Goal: Information Seeking & Learning: Learn about a topic

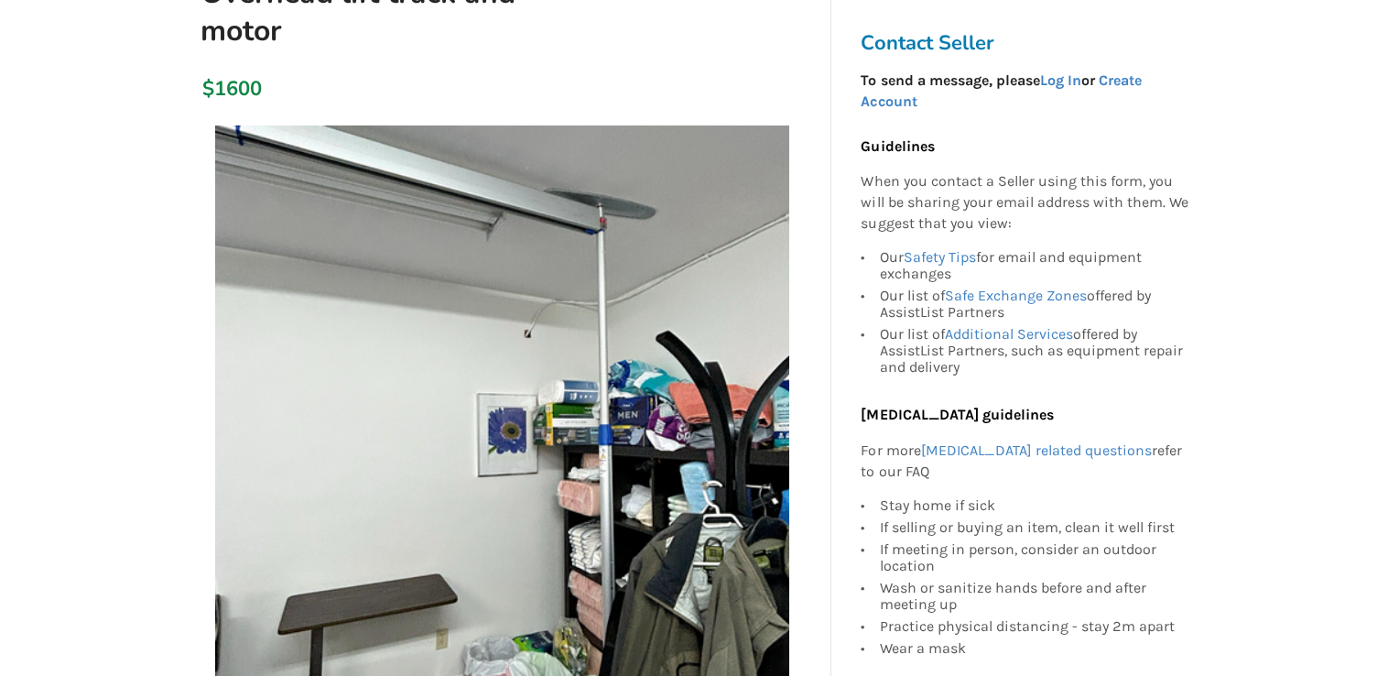
scroll to position [193, 0]
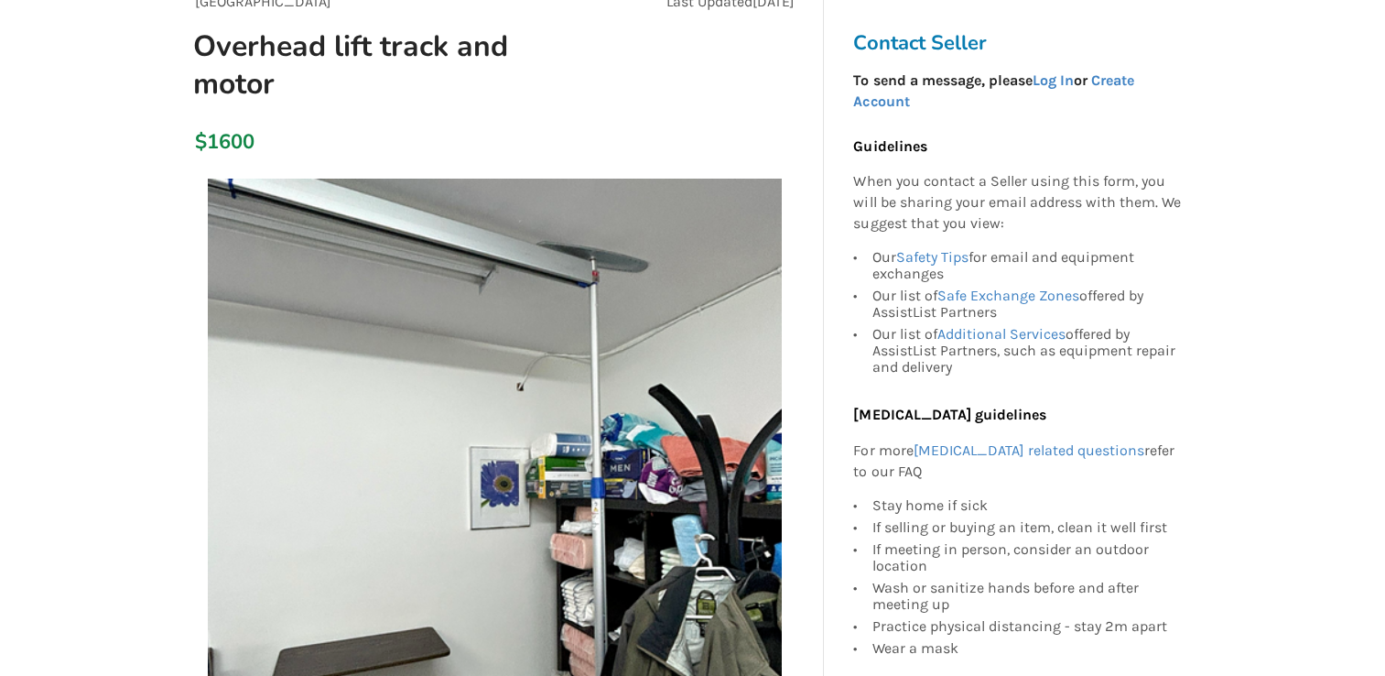
click at [564, 230] on img at bounding box center [495, 465] width 574 height 574
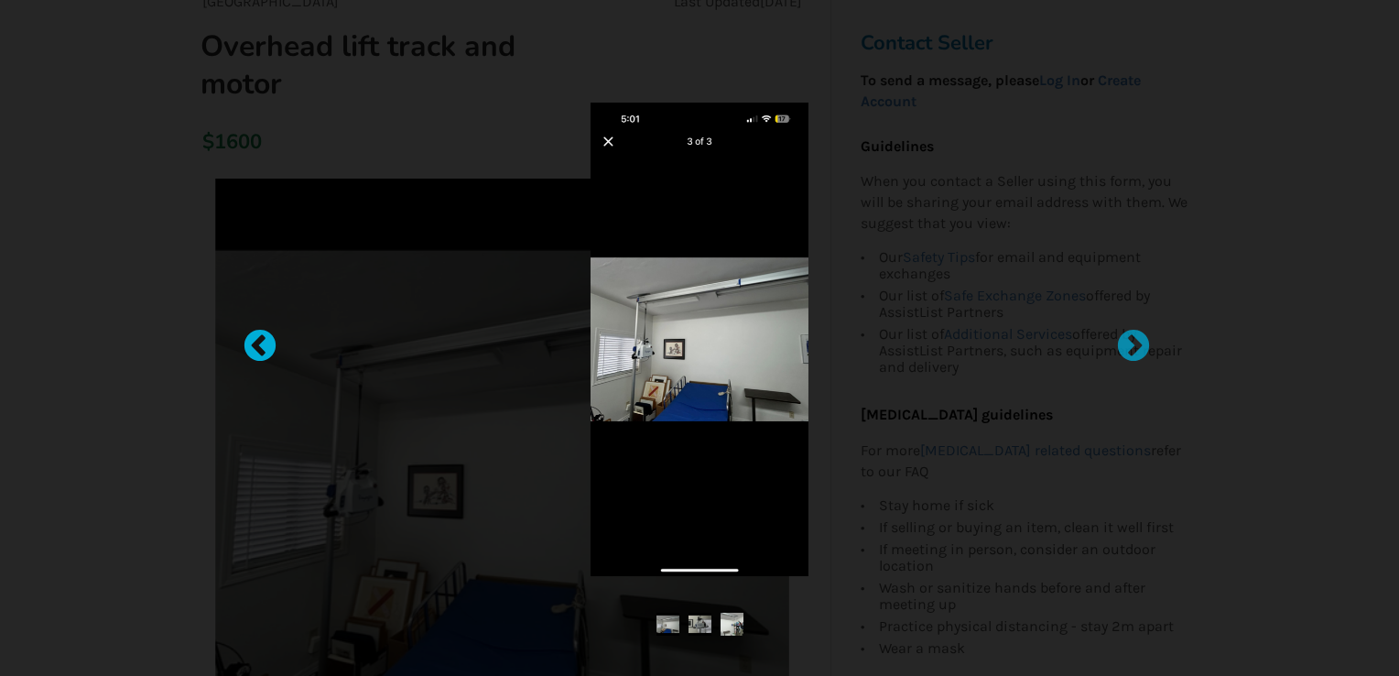
click at [260, 341] on div at bounding box center [251, 338] width 18 height 18
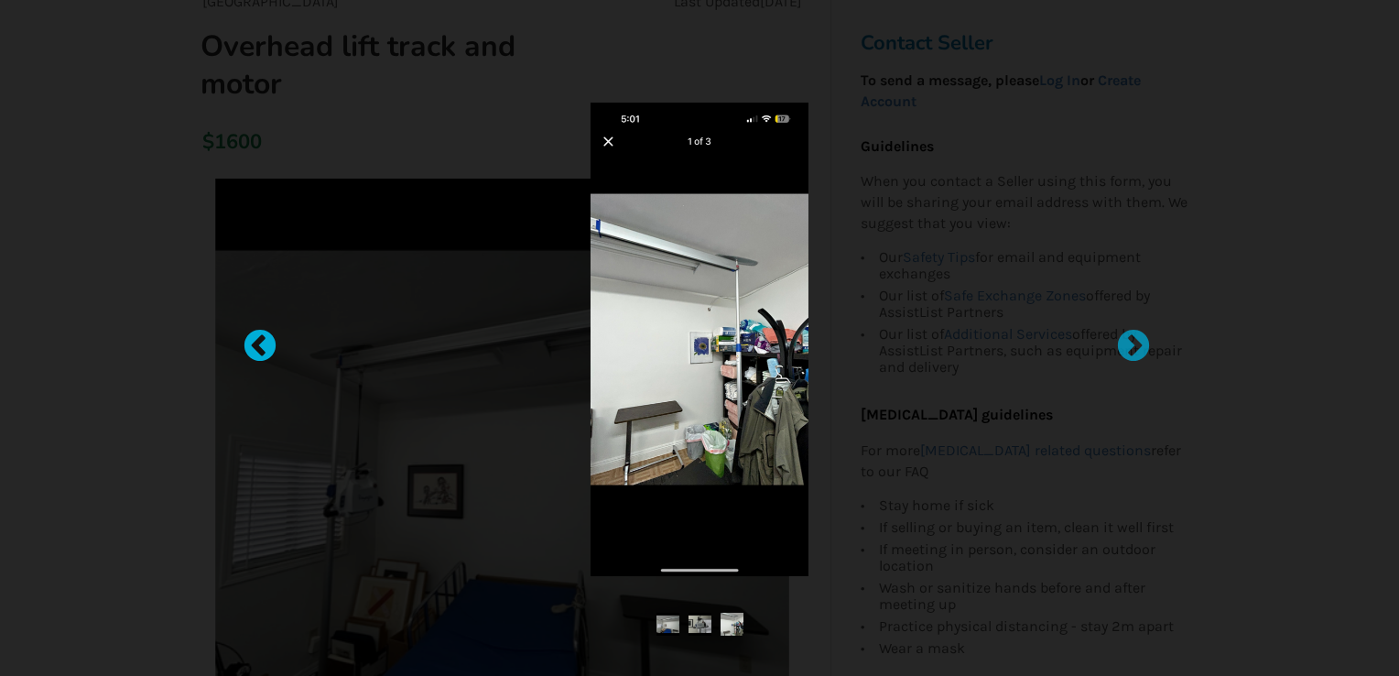
click at [260, 341] on div at bounding box center [251, 338] width 18 height 18
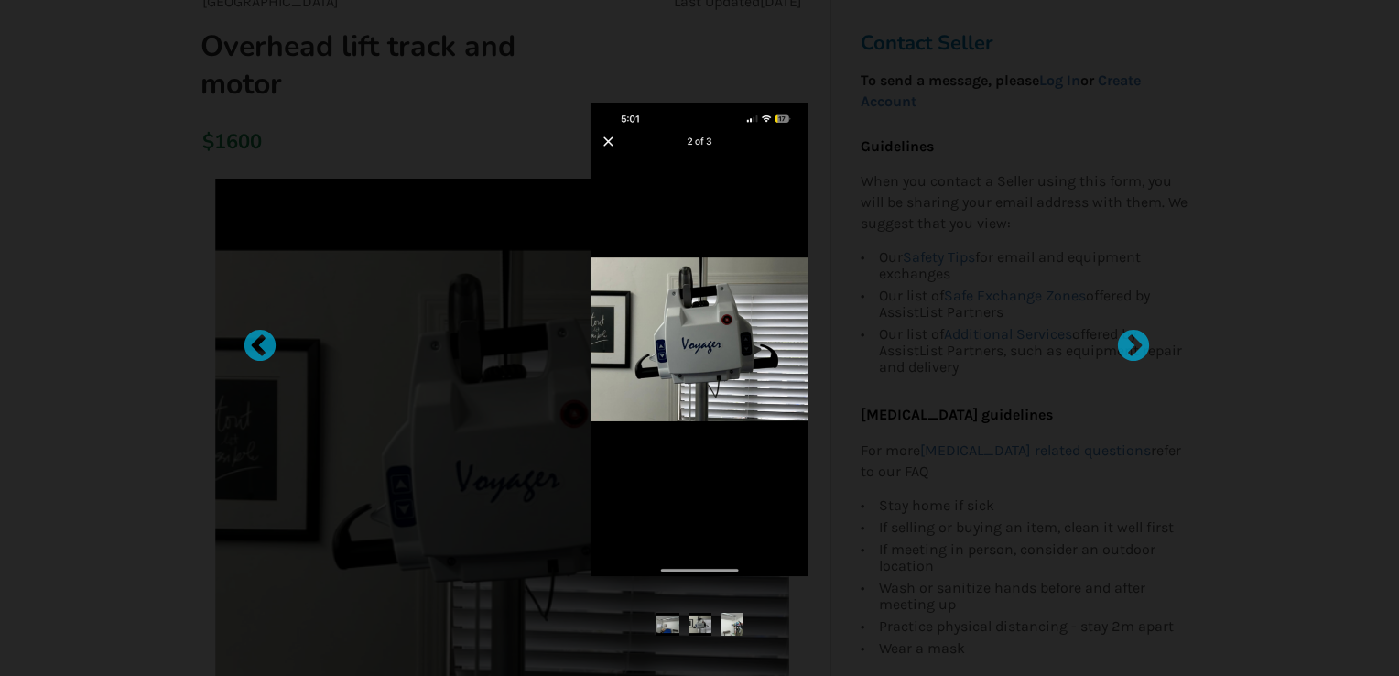
click at [611, 142] on img at bounding box center [699, 339] width 218 height 473
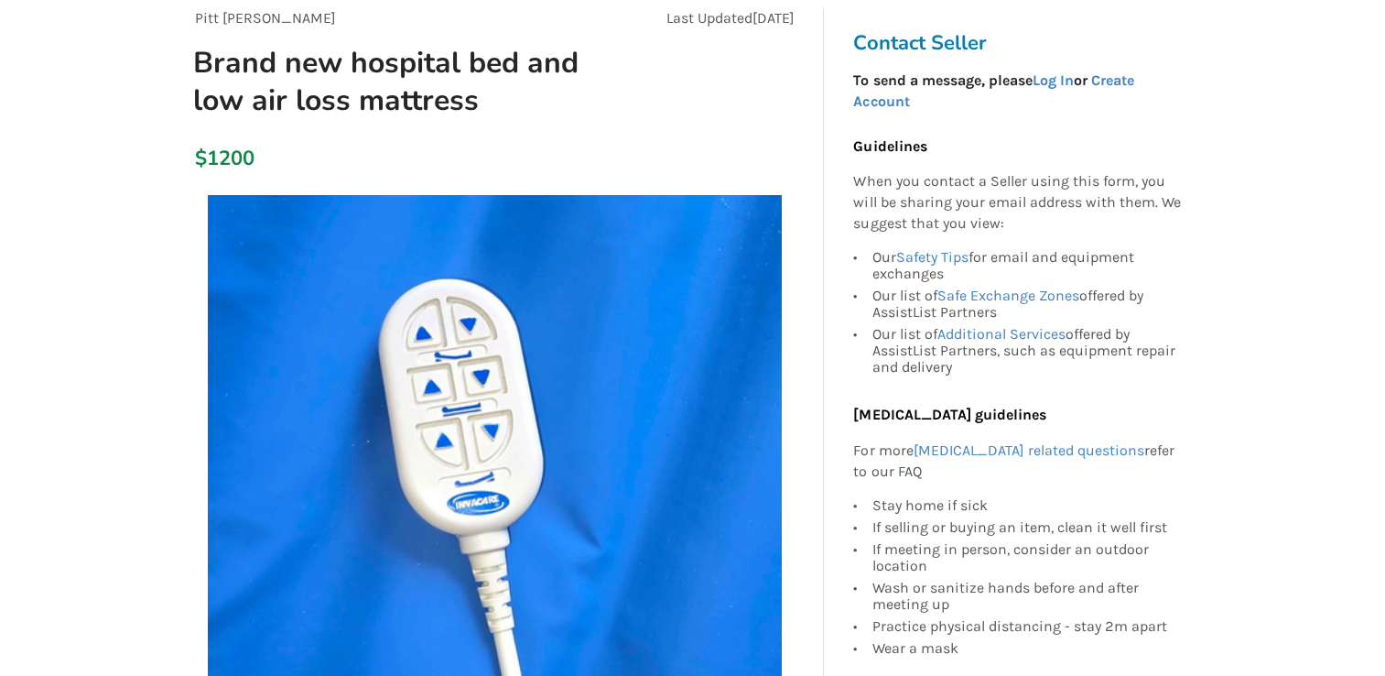
scroll to position [174, 0]
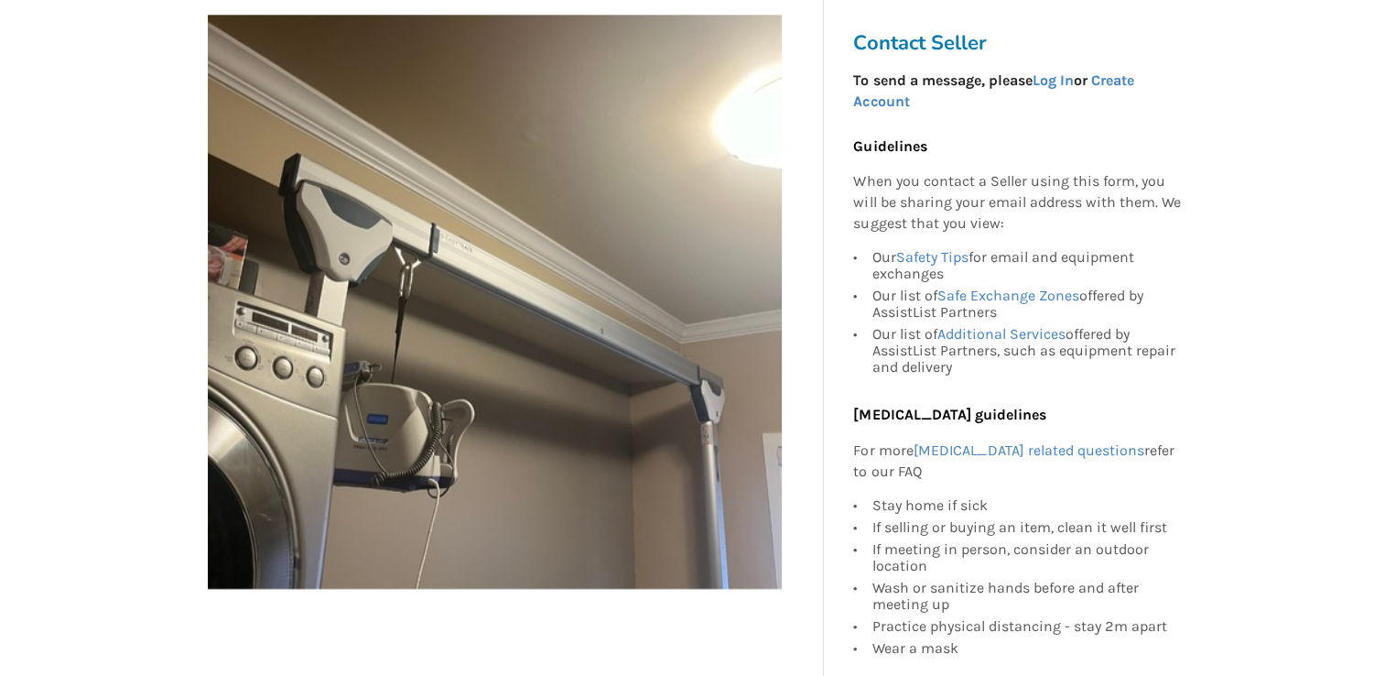
scroll to position [350, 0]
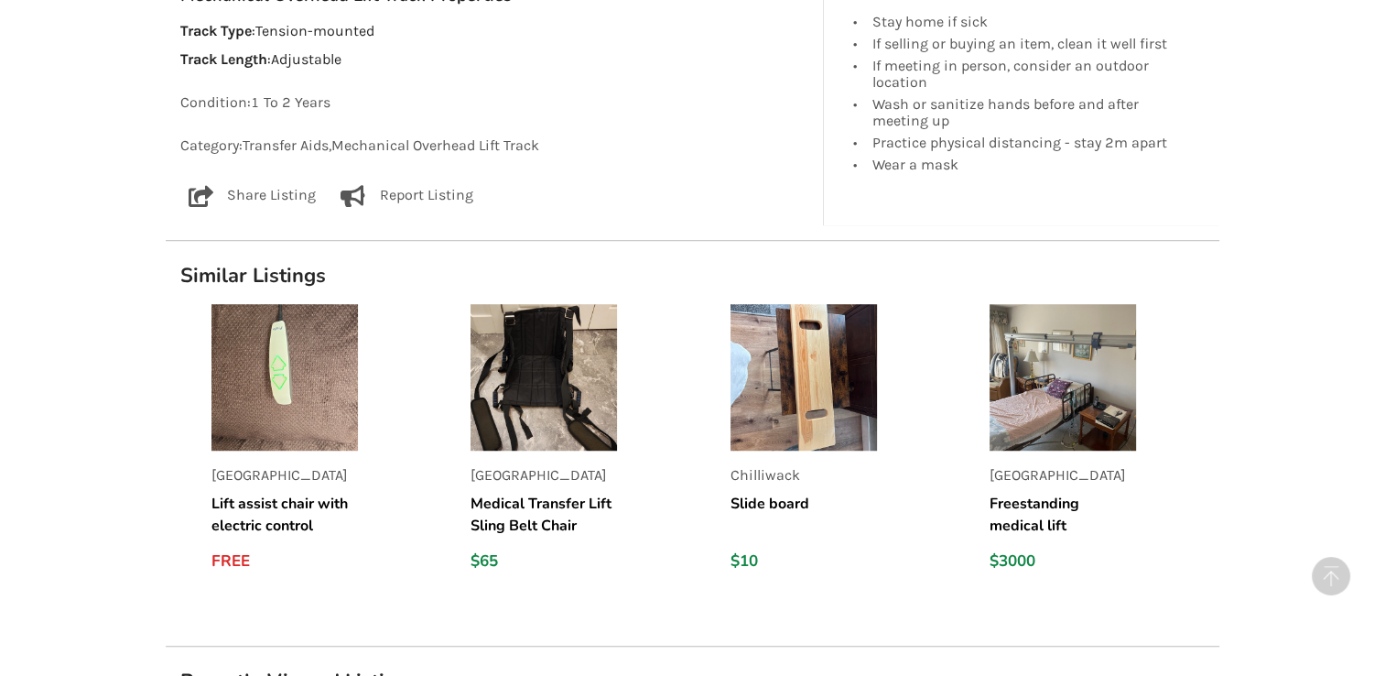
scroll to position [1218, 0]
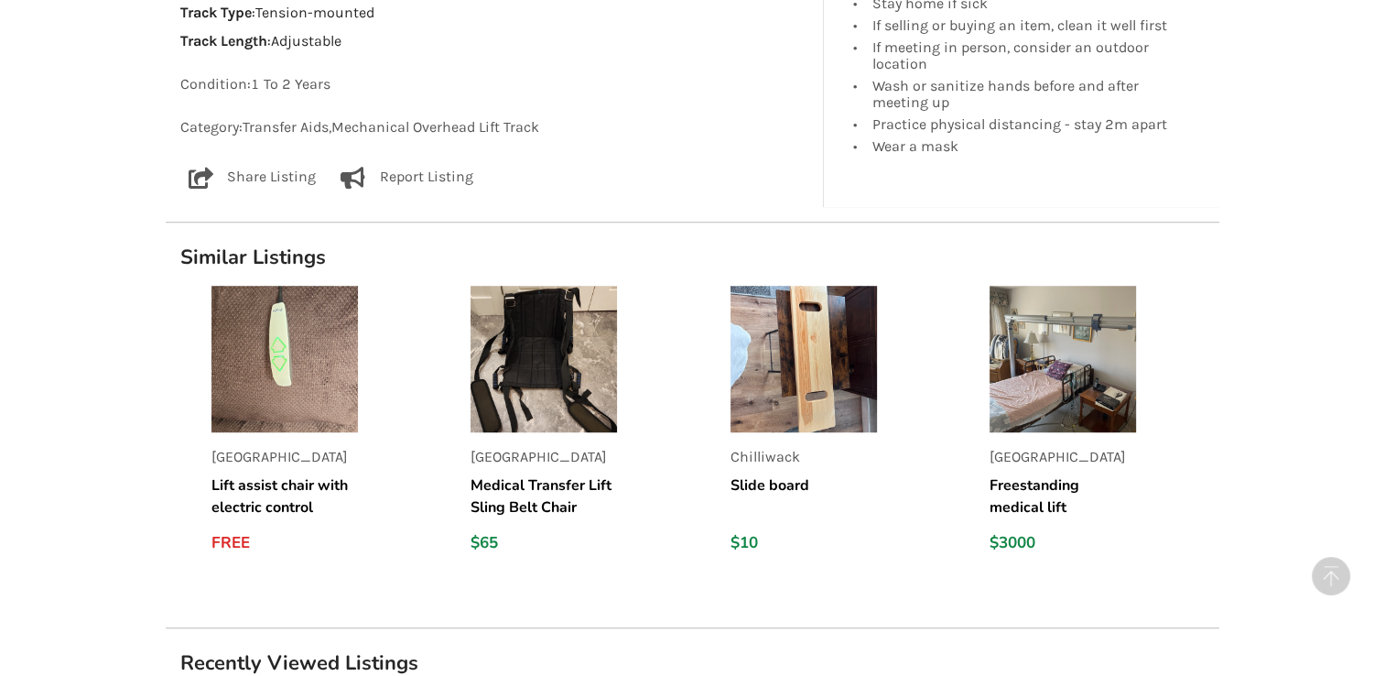
click at [1040, 351] on img at bounding box center [1062, 359] width 146 height 146
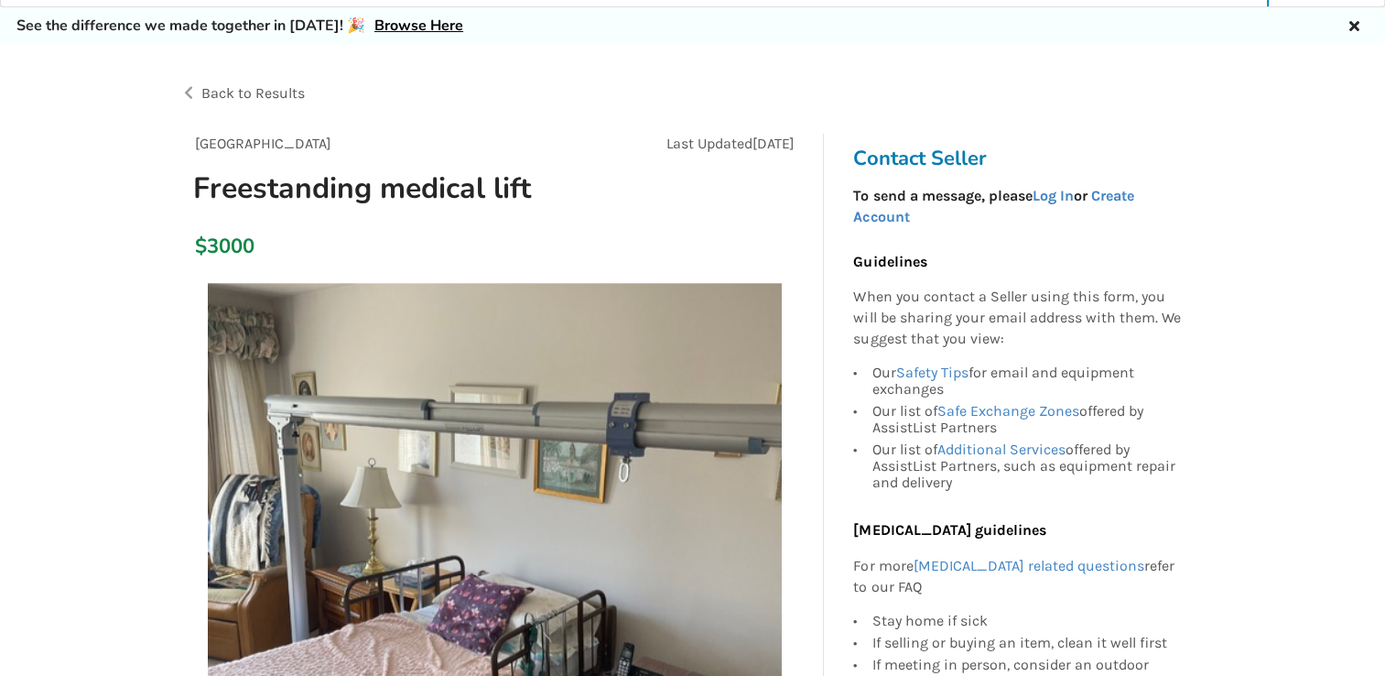
scroll to position [19, 0]
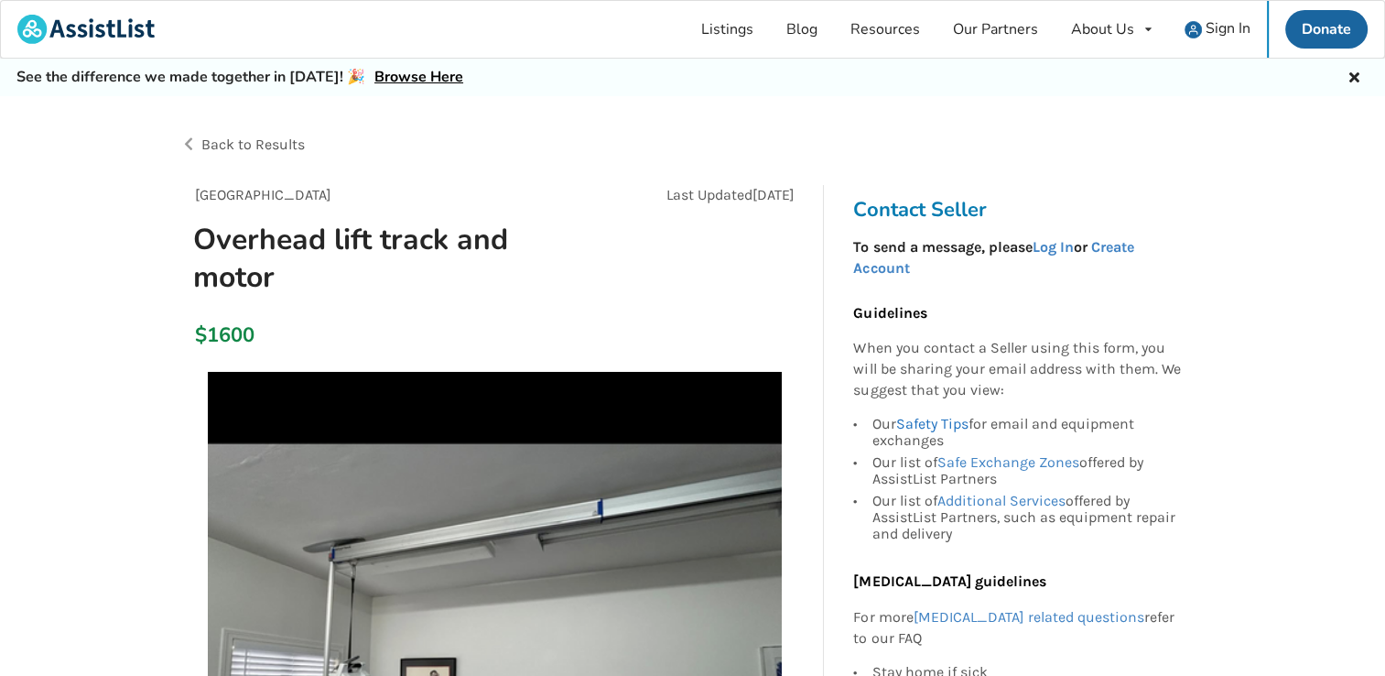
click at [913, 423] on link "Safety Tips" at bounding box center [931, 423] width 72 height 17
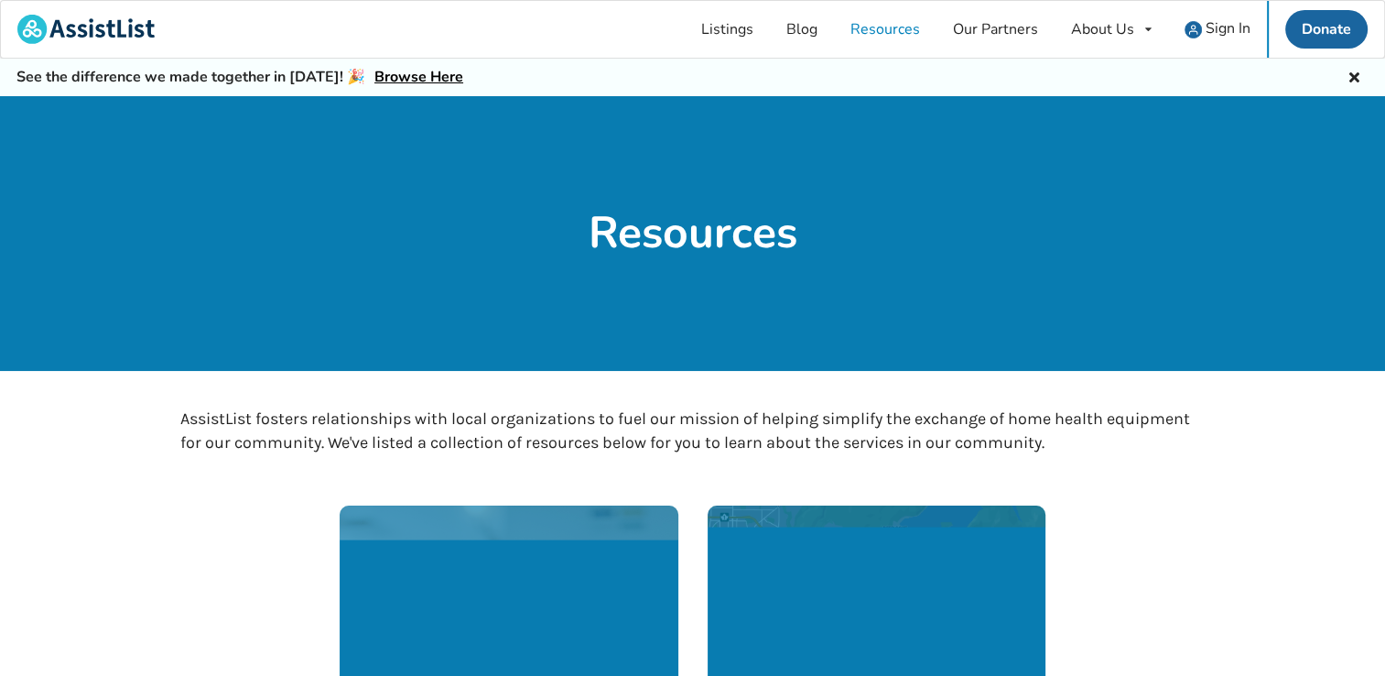
scroll to position [2992, 0]
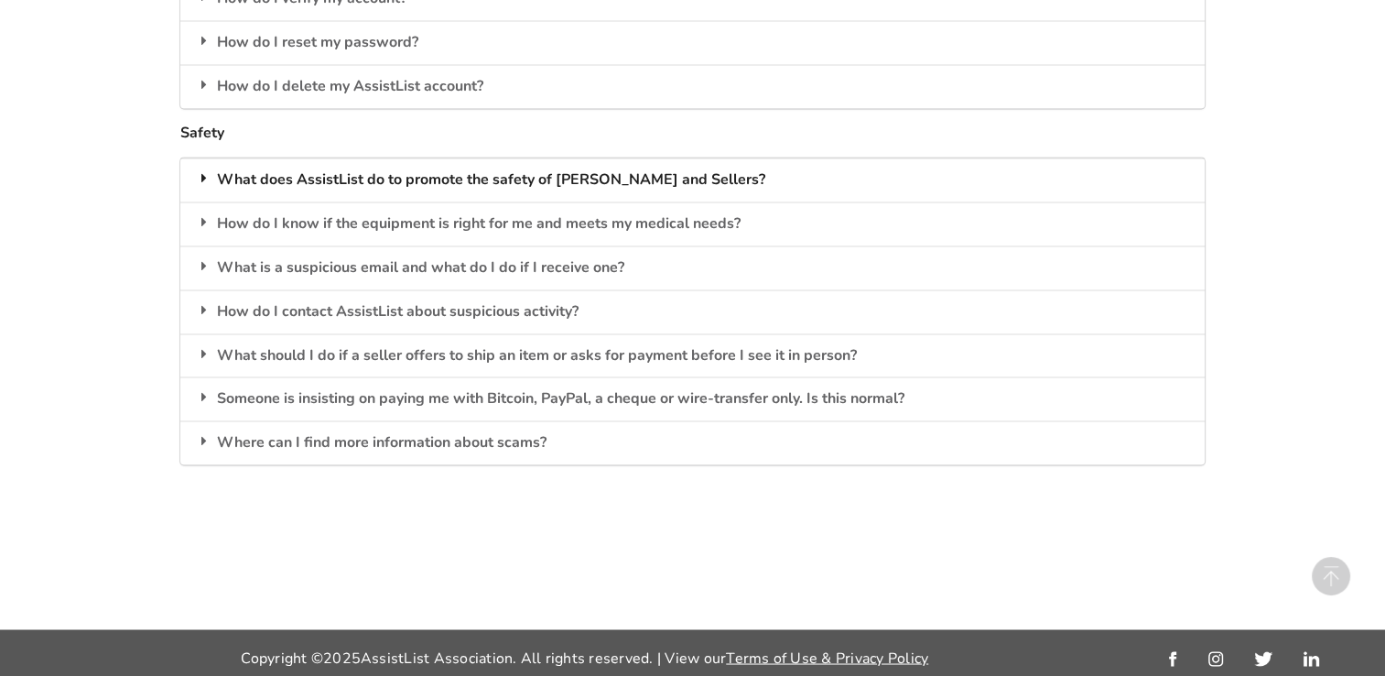
click at [516, 175] on div "What does AssistList do to promote the safety of Buyers and Sellers?" at bounding box center [692, 179] width 1024 height 44
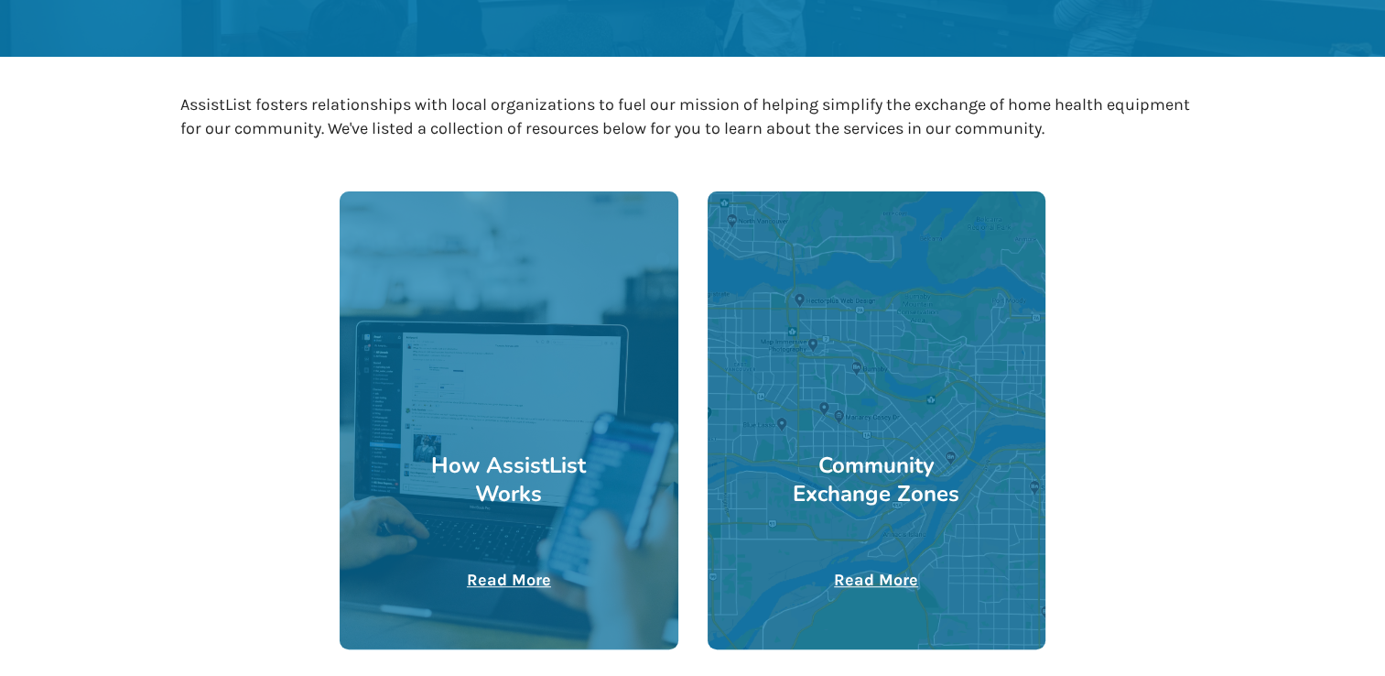
scroll to position [0, 0]
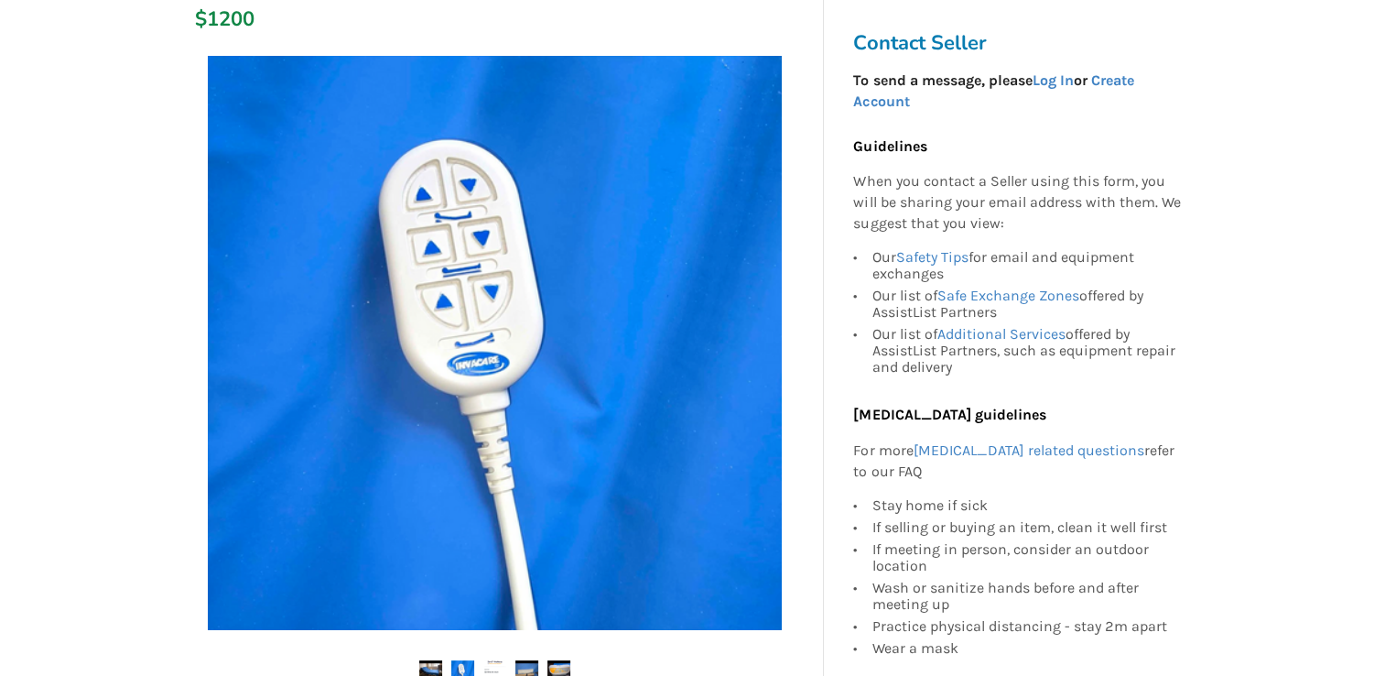
scroll to position [327, 0]
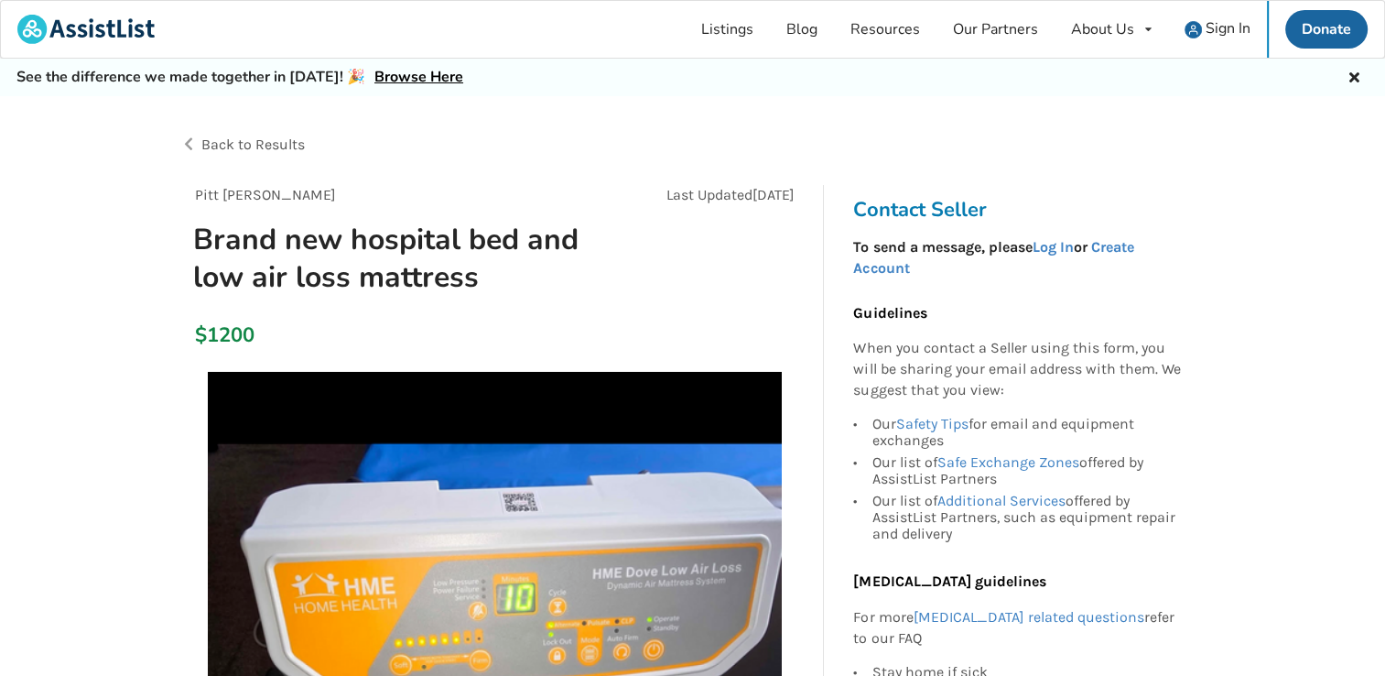
click at [1265, 89] on div "See the difference we made together in 2024! 🎉 Browse Here" at bounding box center [692, 78] width 1385 height 38
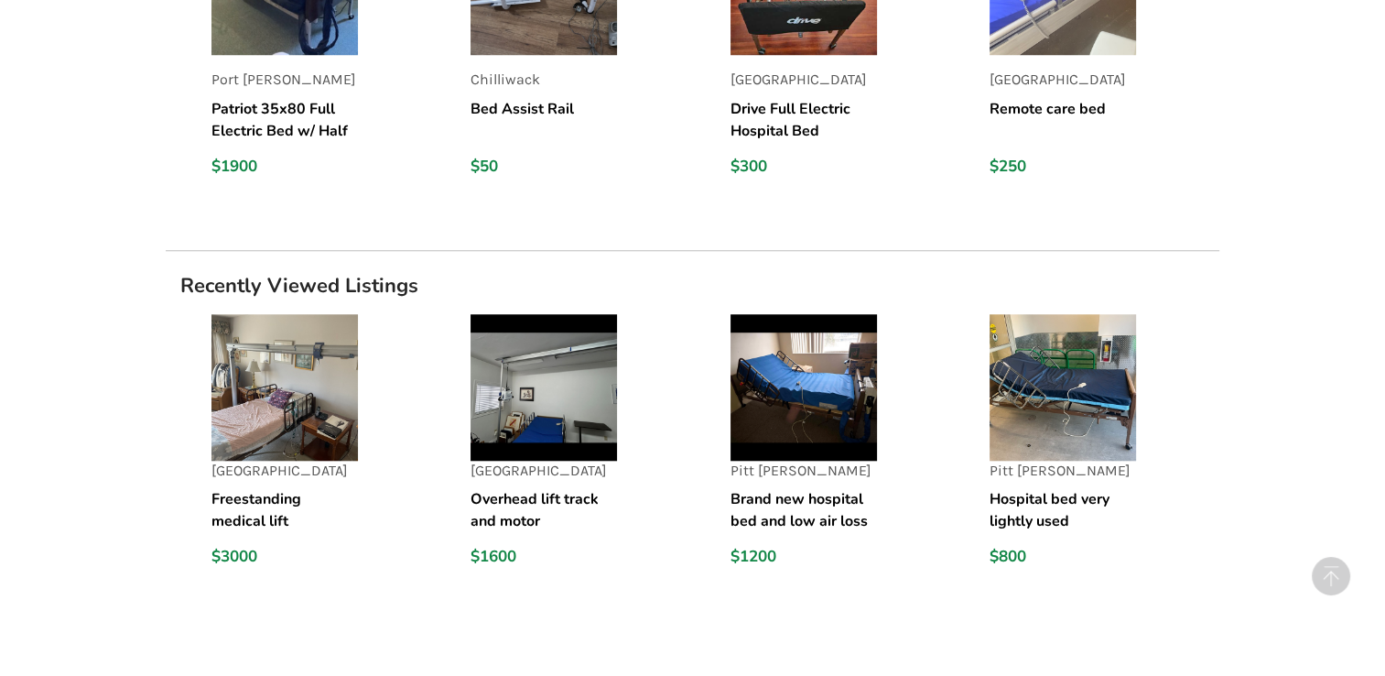
scroll to position [1662, 0]
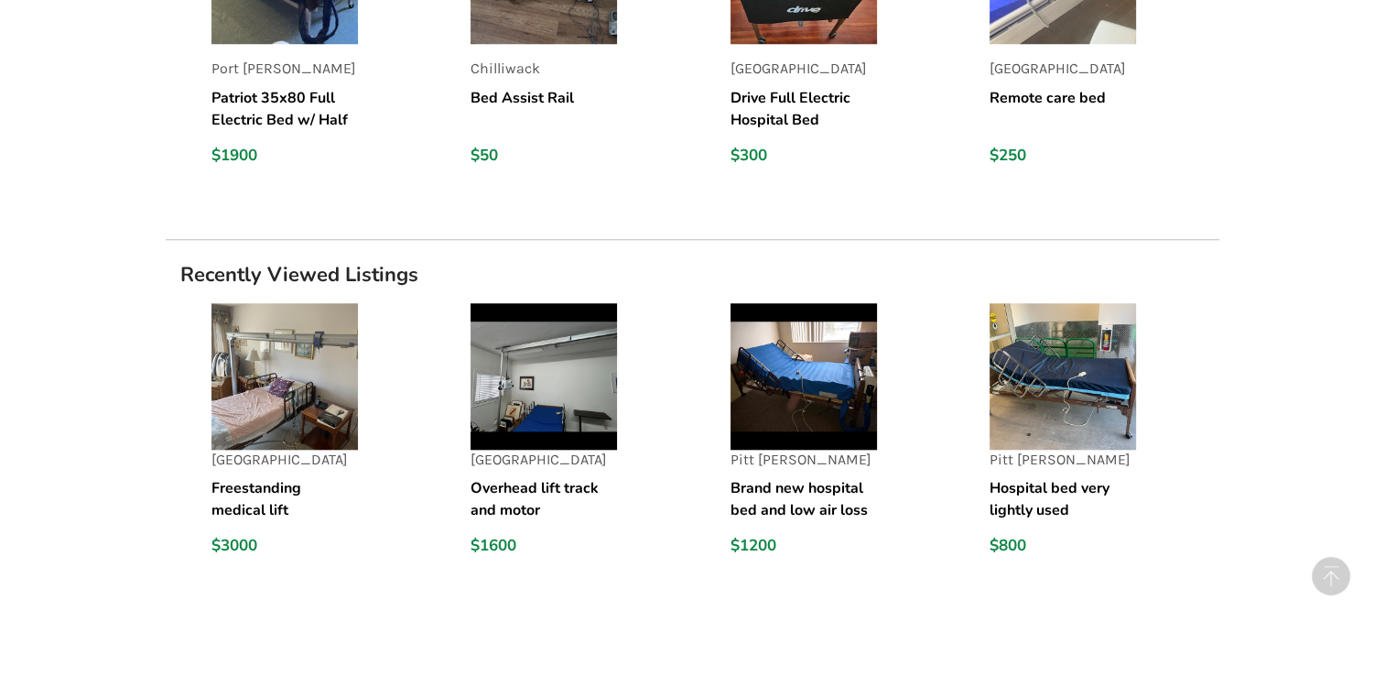
click at [527, 485] on h5 "Overhead lift track and motor" at bounding box center [543, 499] width 146 height 44
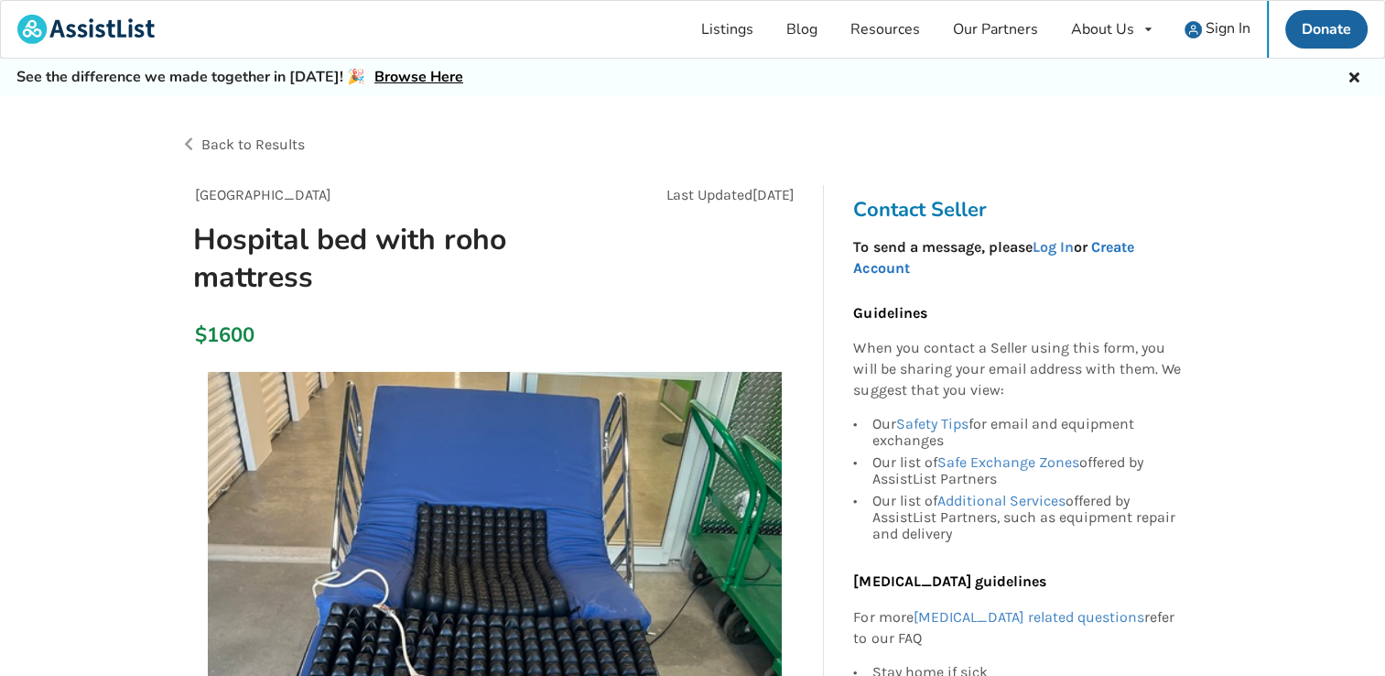
click at [1122, 241] on link "Create Account" at bounding box center [993, 257] width 280 height 38
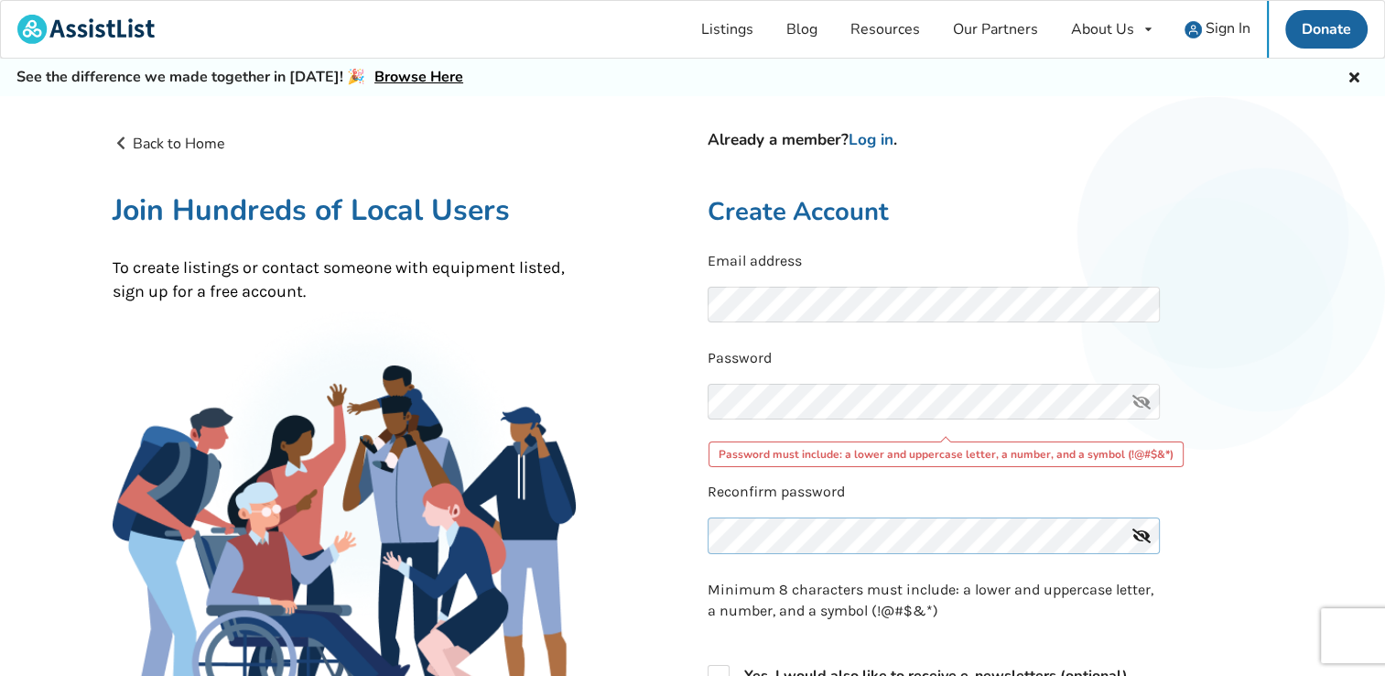
click at [790, 493] on div "Reconfirm password" at bounding box center [991, 522] width 566 height 82
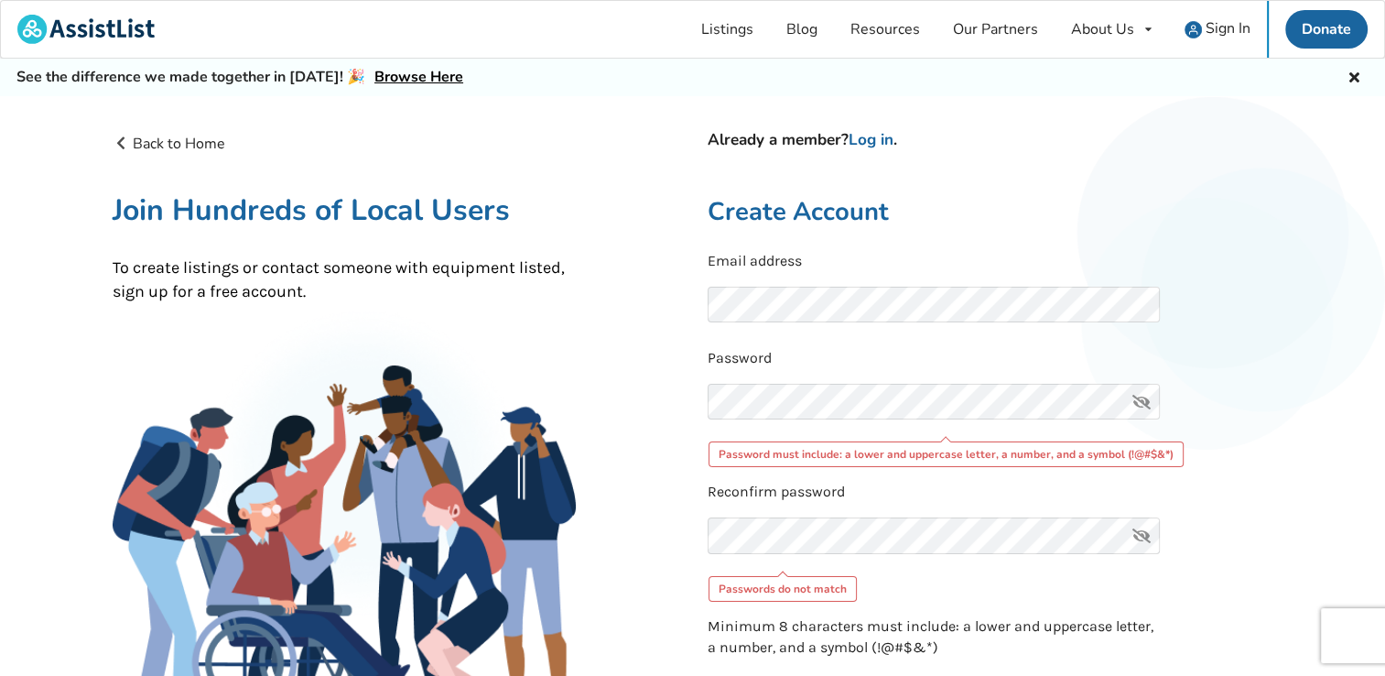
click at [1202, 384] on div "Password Password must include: a lower and uppercase letter, a number, and a s…" at bounding box center [991, 407] width 566 height 119
click at [1137, 533] on icon at bounding box center [1141, 535] width 37 height 37
click at [1140, 396] on icon at bounding box center [1141, 402] width 37 height 37
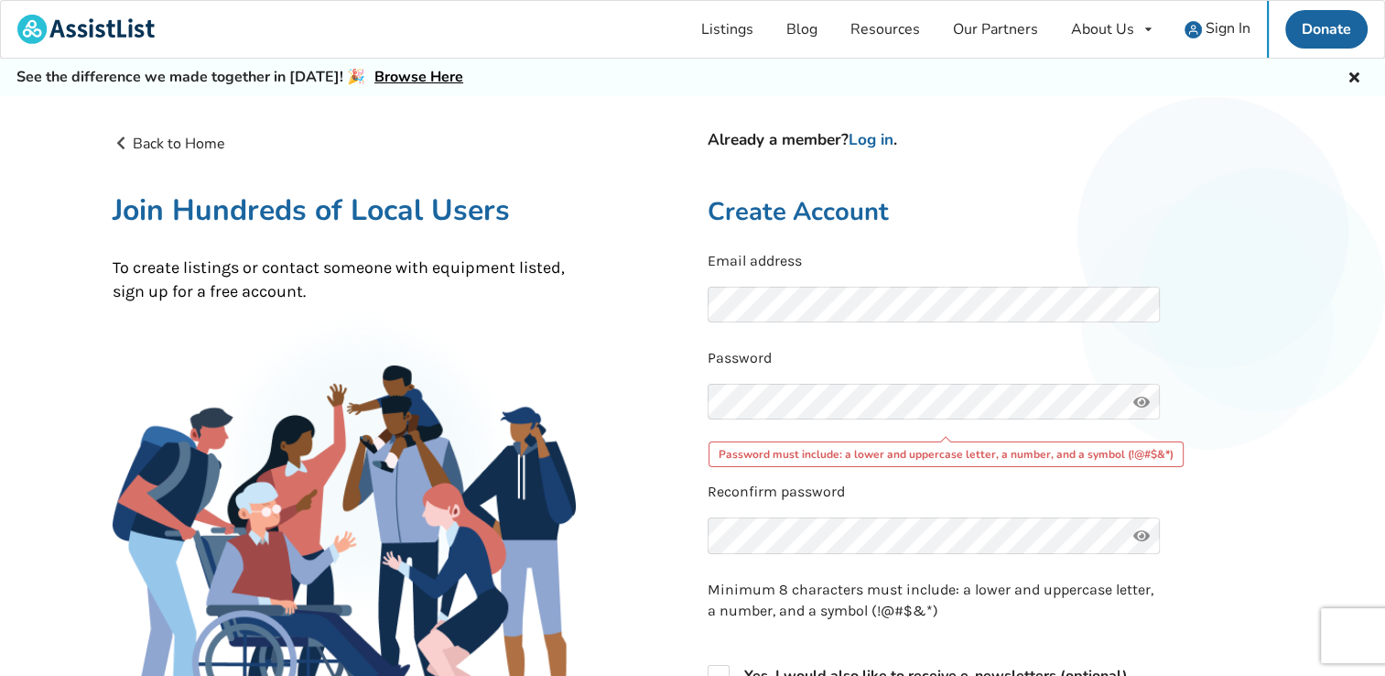
click at [1258, 362] on p "Password" at bounding box center [991, 358] width 566 height 21
click at [1152, 390] on icon at bounding box center [1141, 402] width 37 height 37
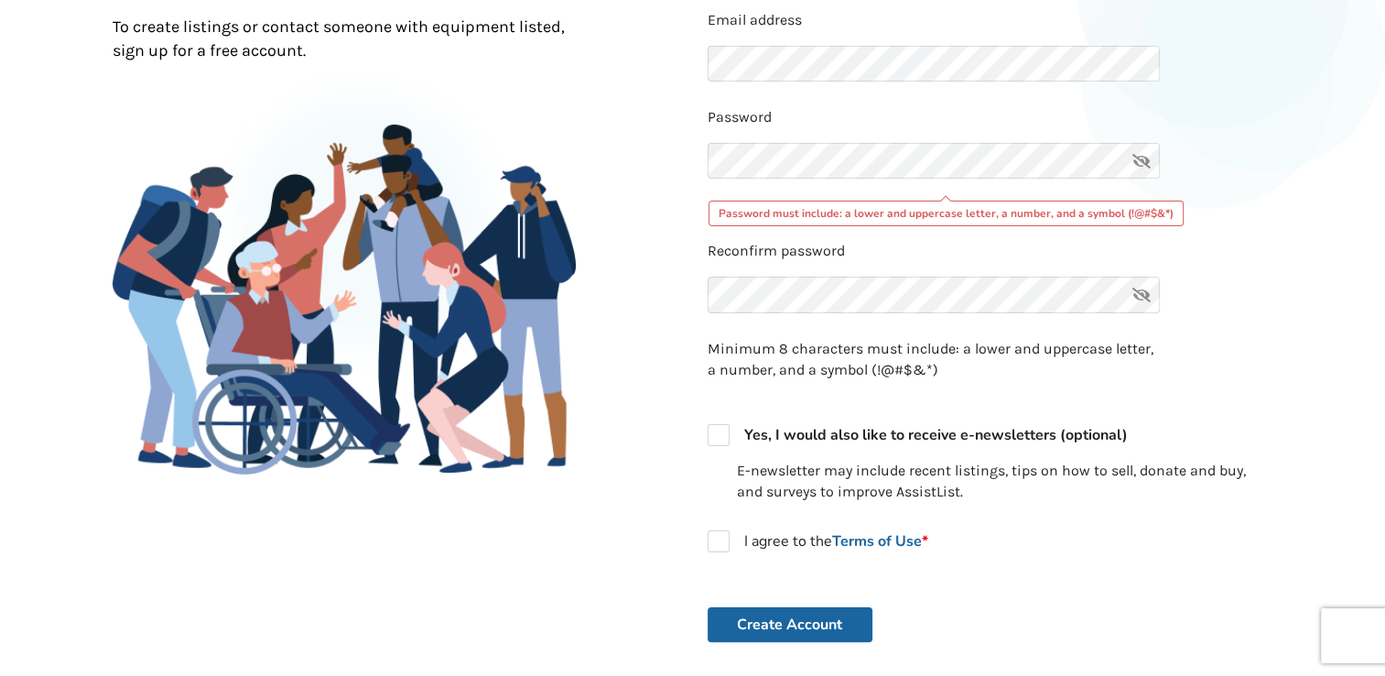
scroll to position [287, 0]
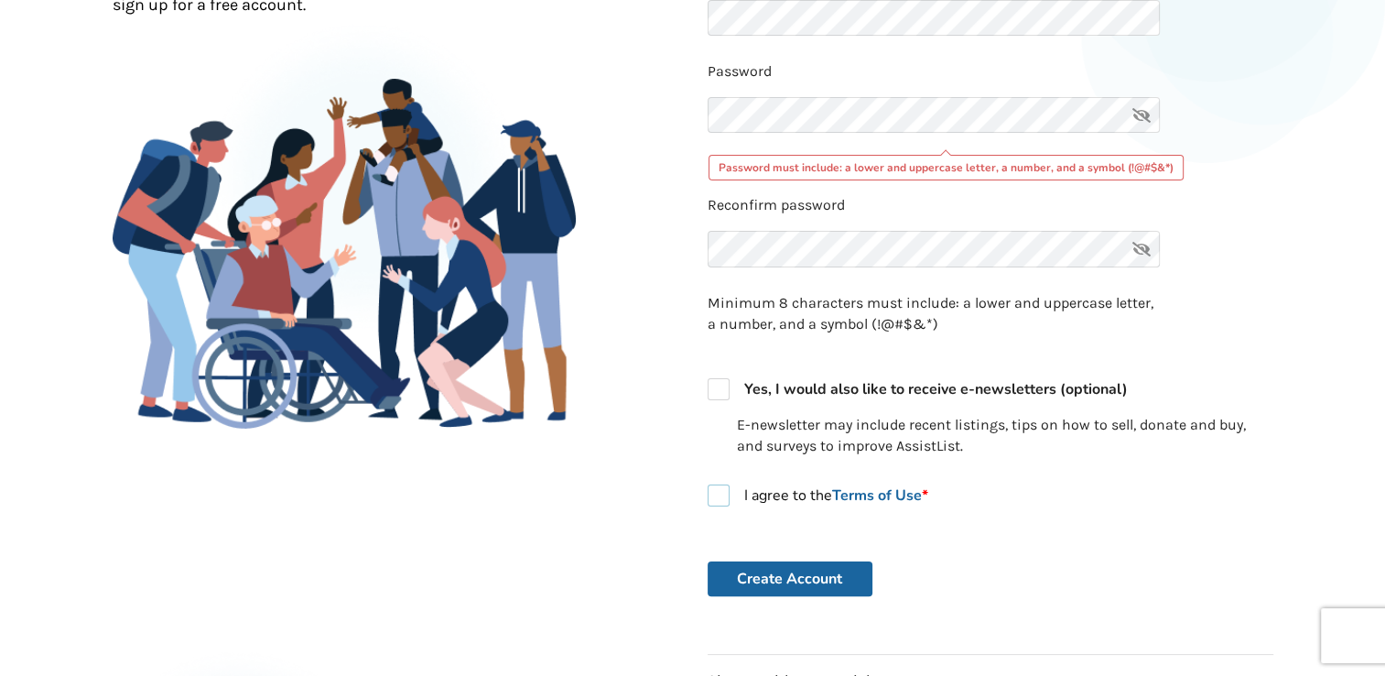
click at [717, 499] on label "I agree to the Terms of Use *" at bounding box center [818, 495] width 221 height 22
checkbox input "true"
click at [798, 569] on button "Create Account" at bounding box center [790, 578] width 165 height 35
click at [758, 578] on button "Create Account" at bounding box center [790, 578] width 165 height 35
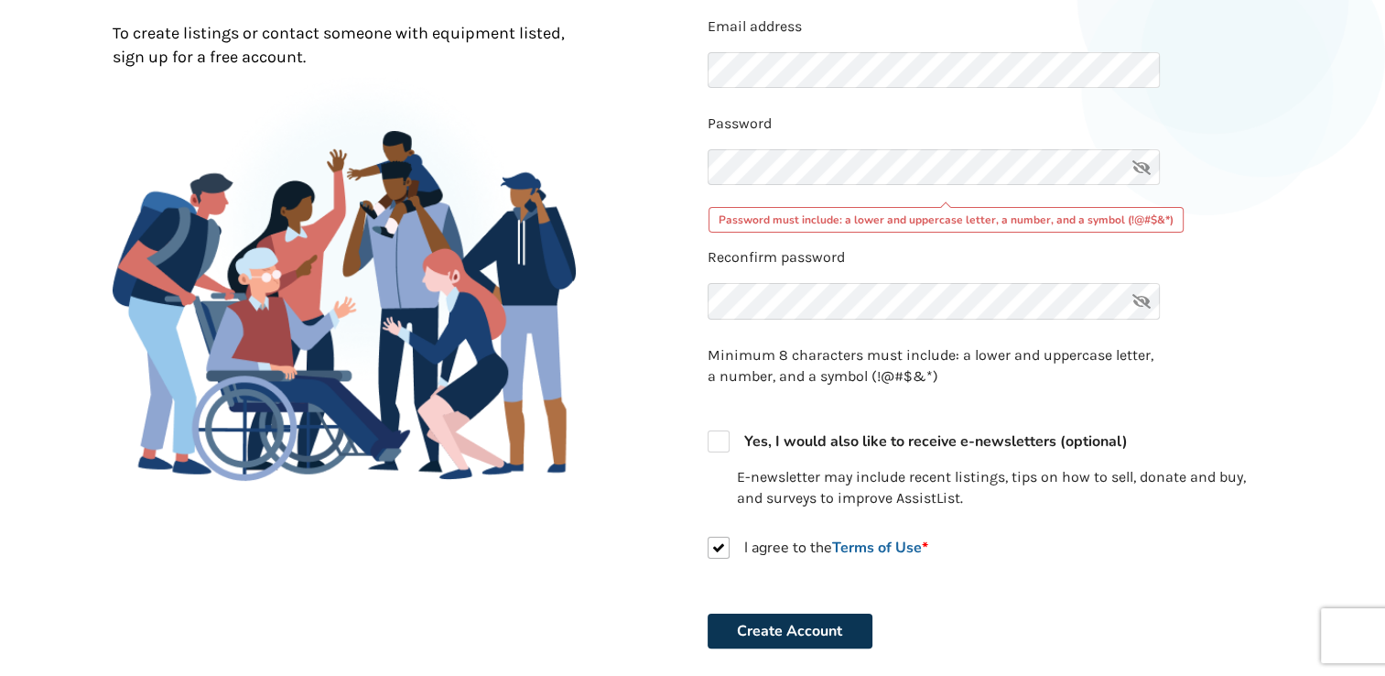
scroll to position [228, 0]
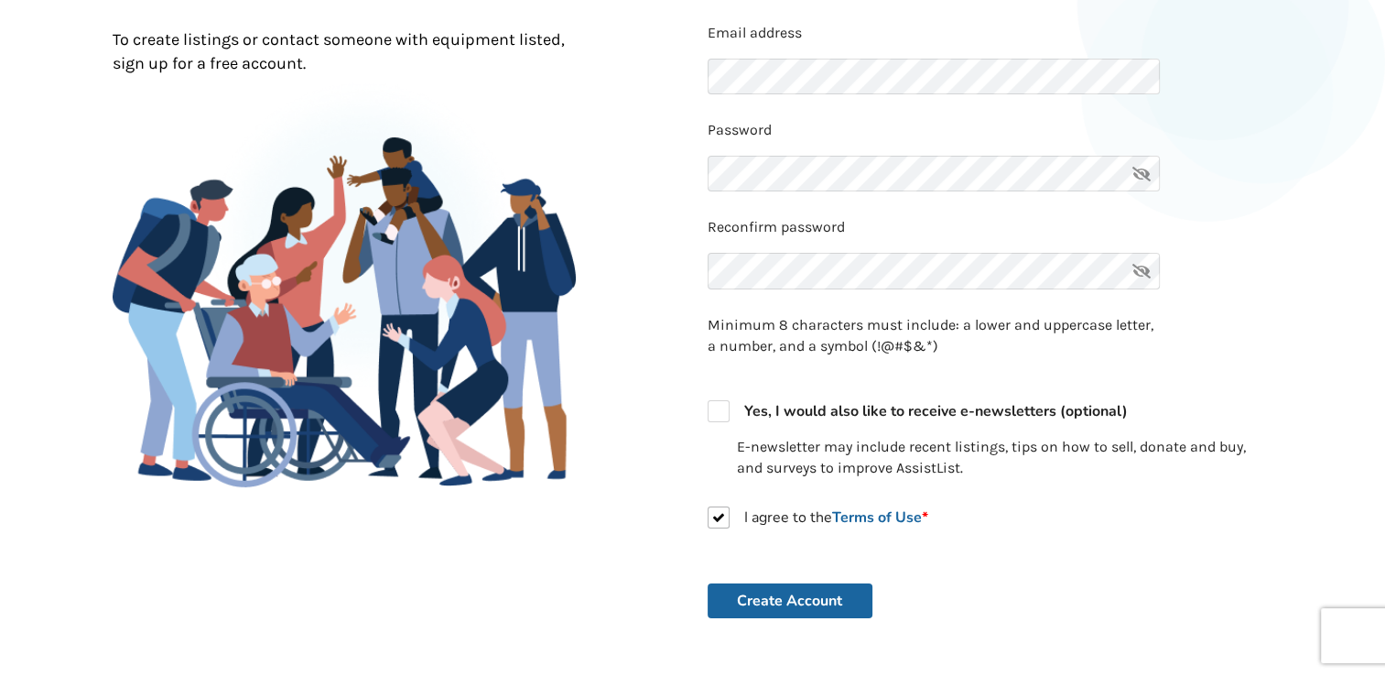
click at [1333, 373] on div "Back to Home Already a member? Log in . Join Hundreds of Local Users To create …" at bounding box center [692, 385] width 1385 height 1034
click at [1146, 274] on icon at bounding box center [1141, 271] width 37 height 37
click at [1149, 266] on icon at bounding box center [1141, 271] width 37 height 37
click at [838, 595] on form "Email address Password Reconfirm password Minimum 8 characters must include: a …" at bounding box center [991, 320] width 566 height 595
click at [836, 597] on button "Create Account" at bounding box center [790, 600] width 165 height 35
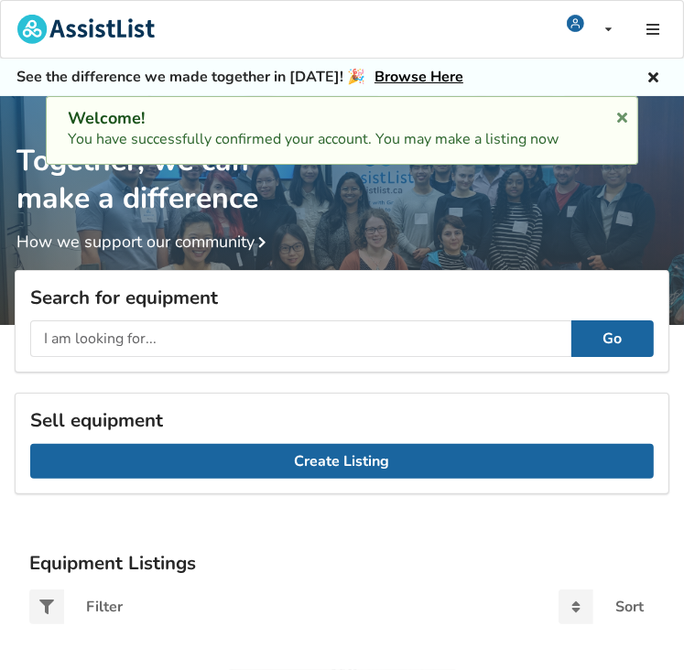
click at [285, 320] on input "text" at bounding box center [300, 338] width 541 height 37
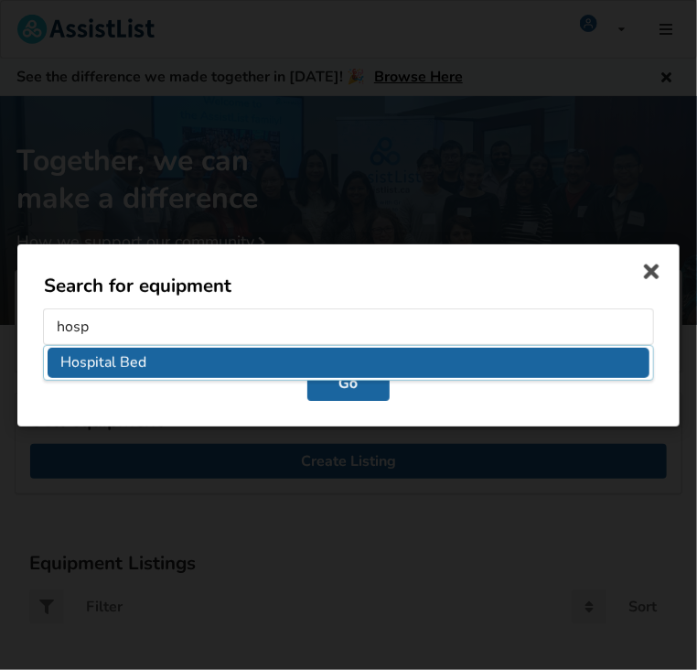
click at [146, 362] on li "Hospital Bed" at bounding box center [349, 362] width 602 height 29
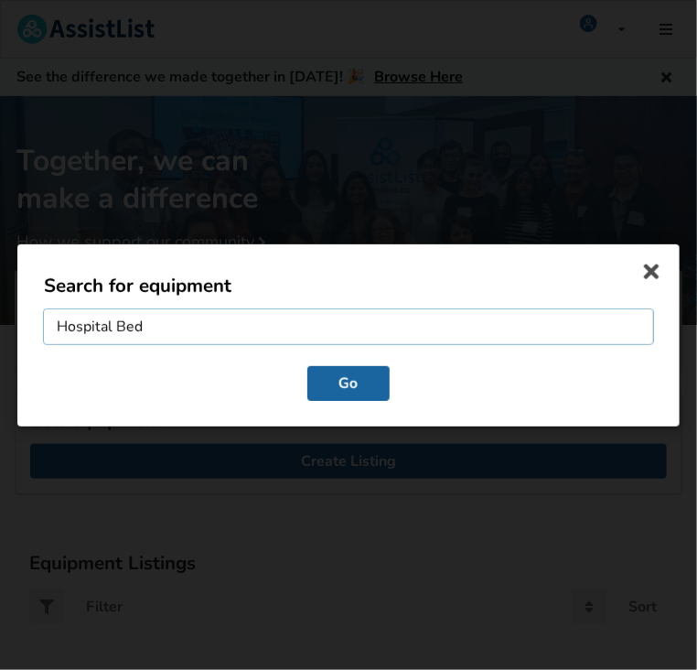
click at [212, 332] on input "Hospital Bed" at bounding box center [348, 326] width 611 height 37
type input "Hospital Bed and lift"
click button "Go" at bounding box center [349, 382] width 82 height 35
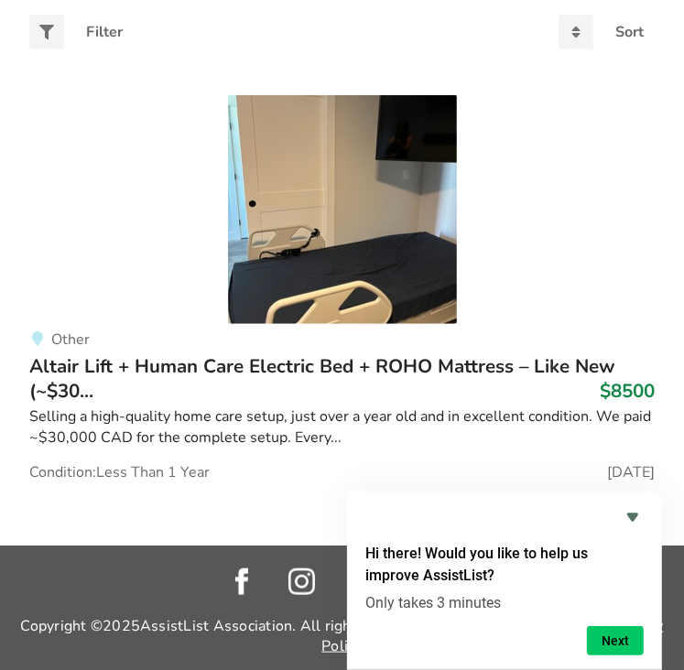
scroll to position [593, 0]
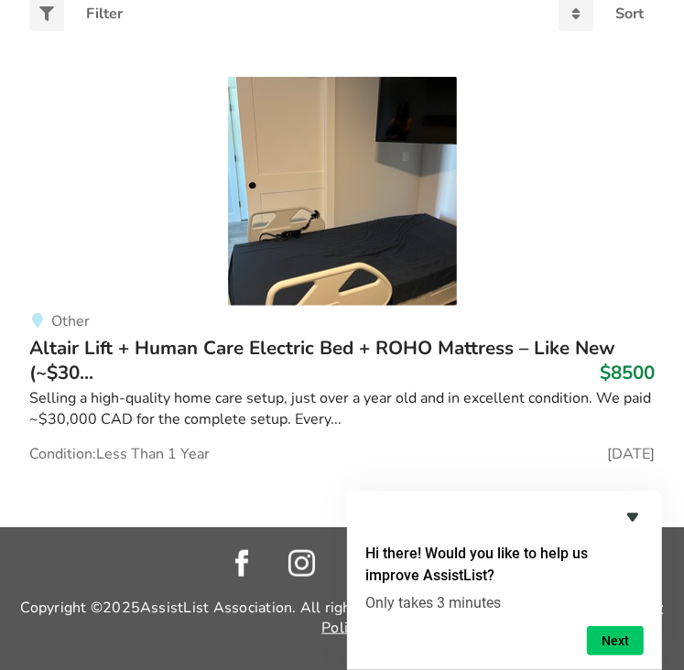
click at [630, 518] on icon "Hide survey" at bounding box center [632, 518] width 11 height 8
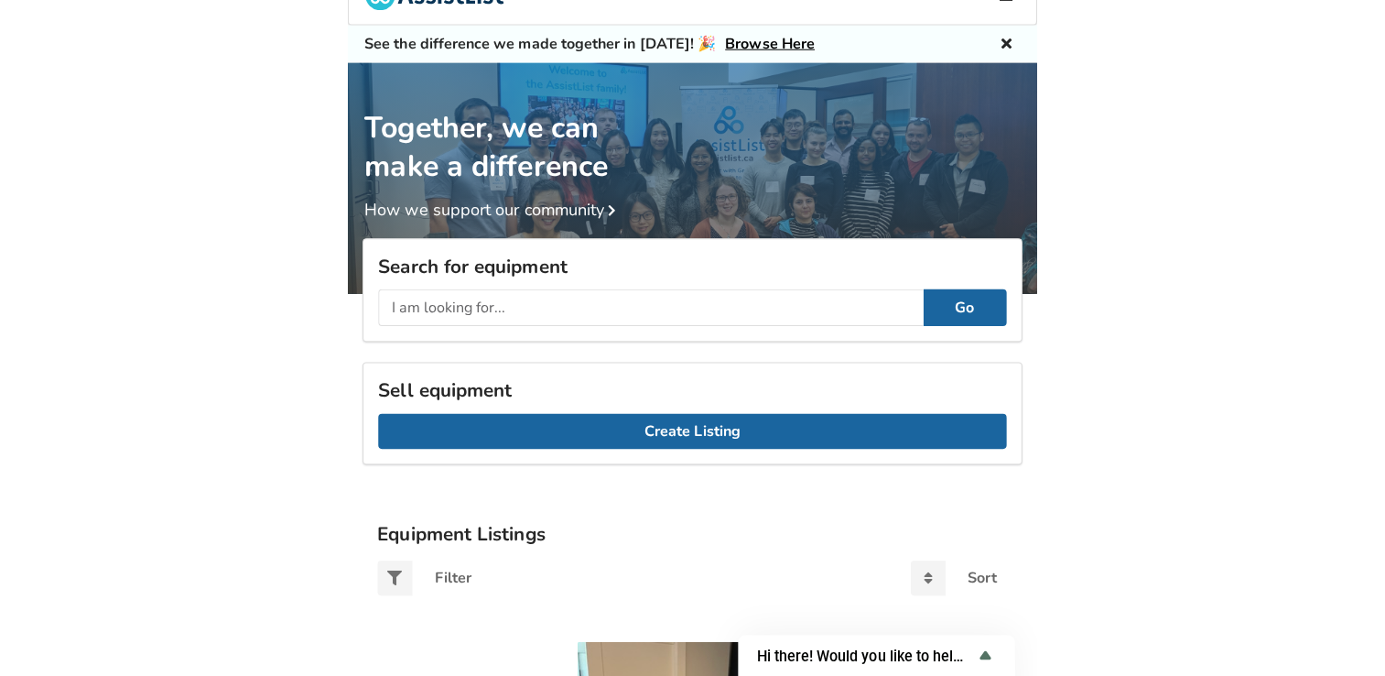
scroll to position [33, 0]
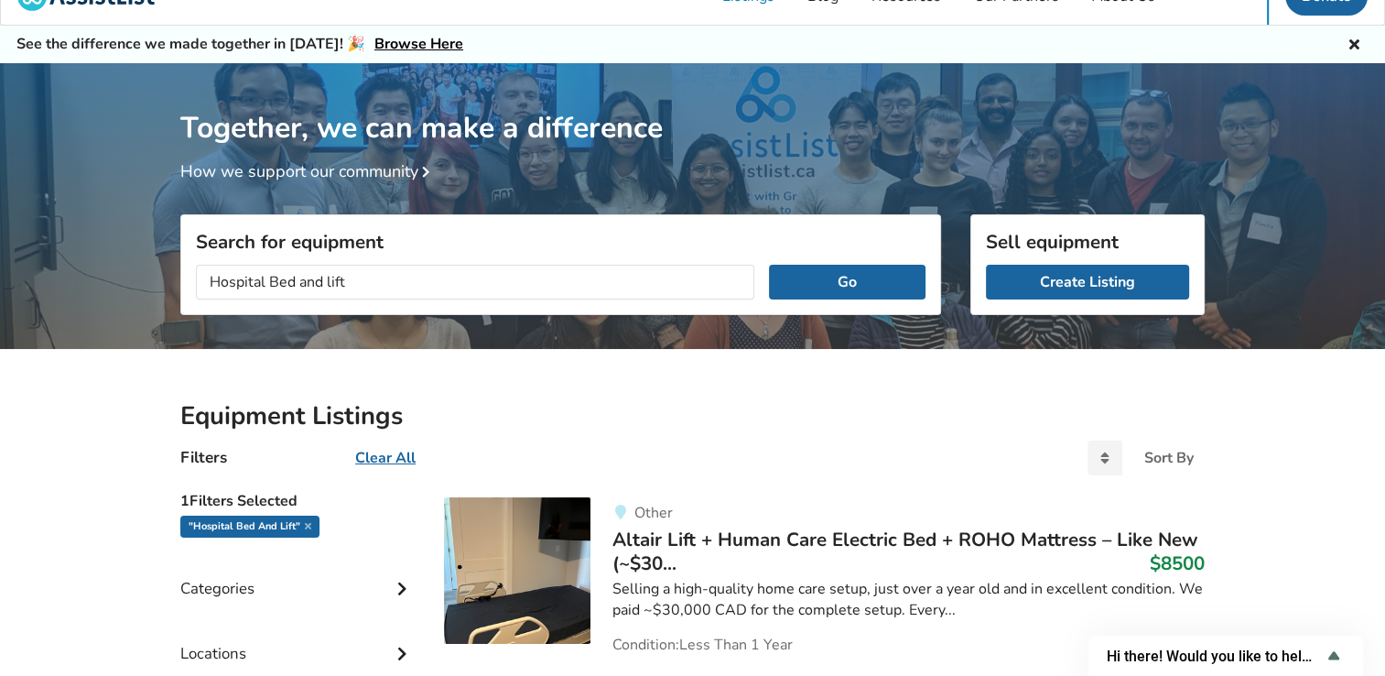
click at [683, 302] on div "Together, we can make a difference How we support our community" at bounding box center [692, 211] width 1385 height 297
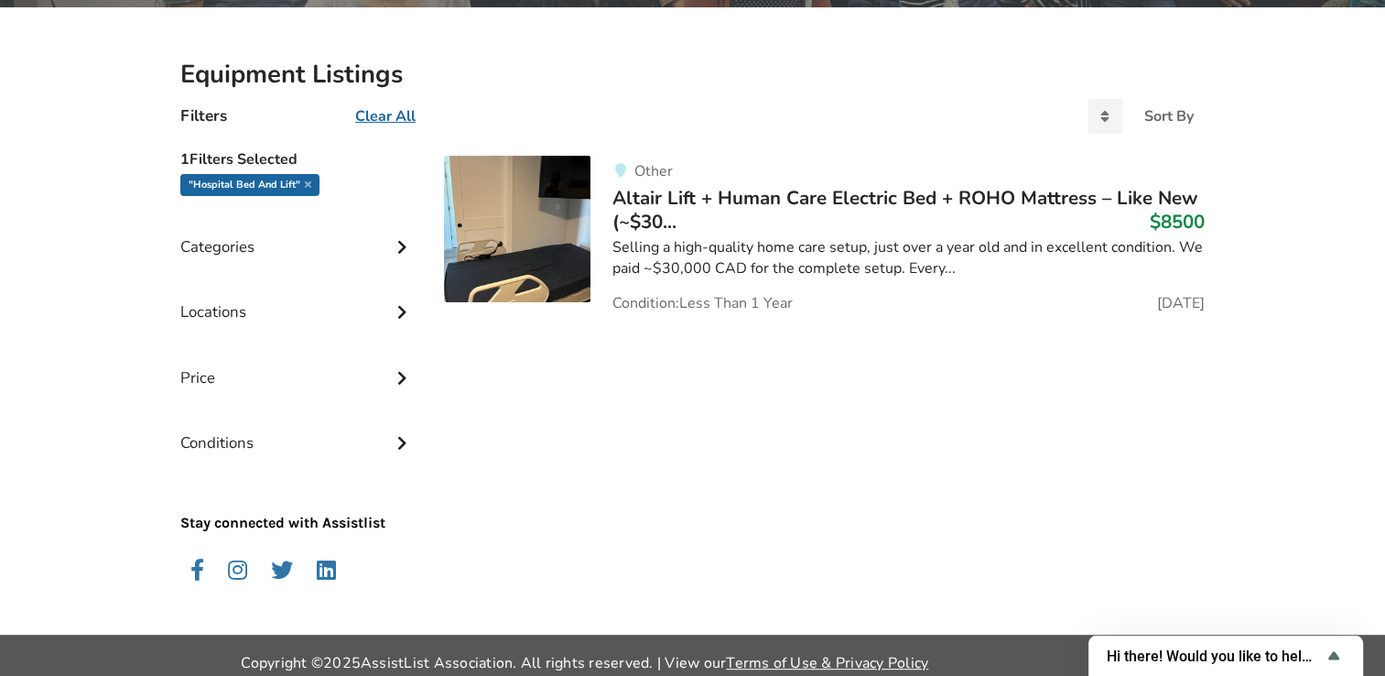
scroll to position [373, 0]
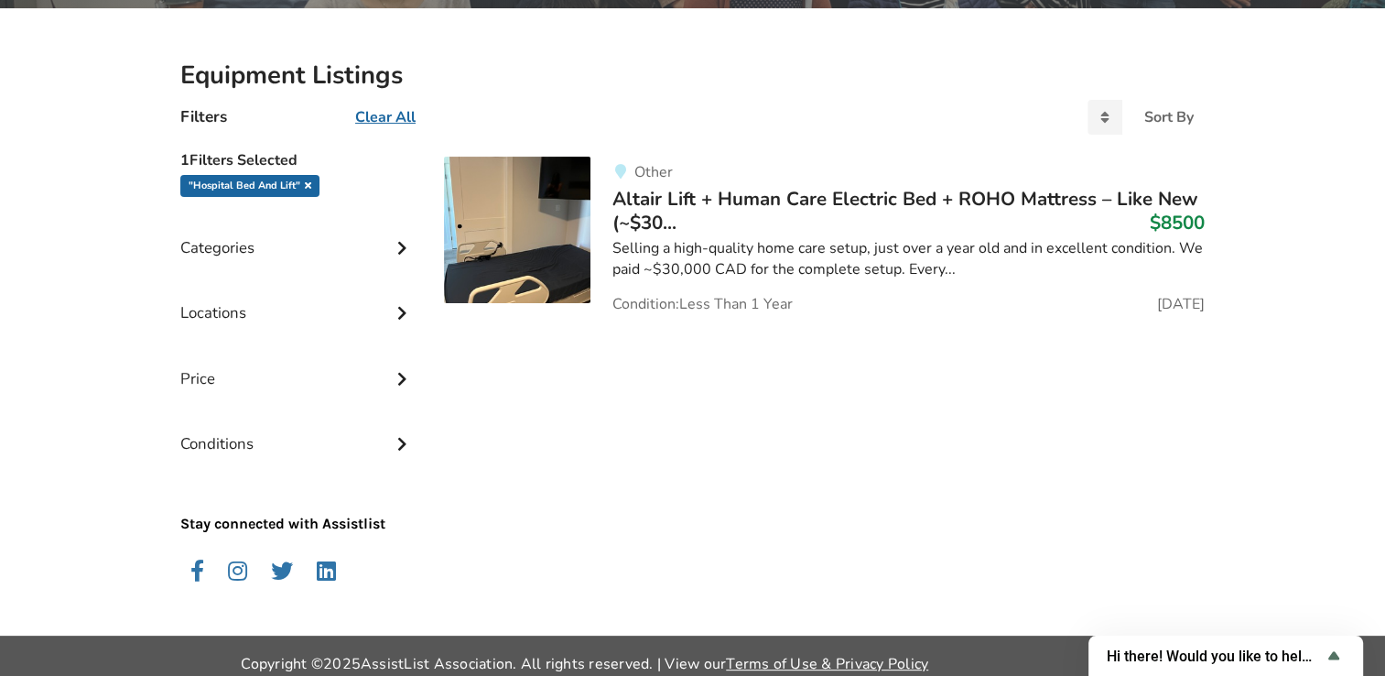
click at [305, 182] on icon at bounding box center [308, 184] width 6 height 9
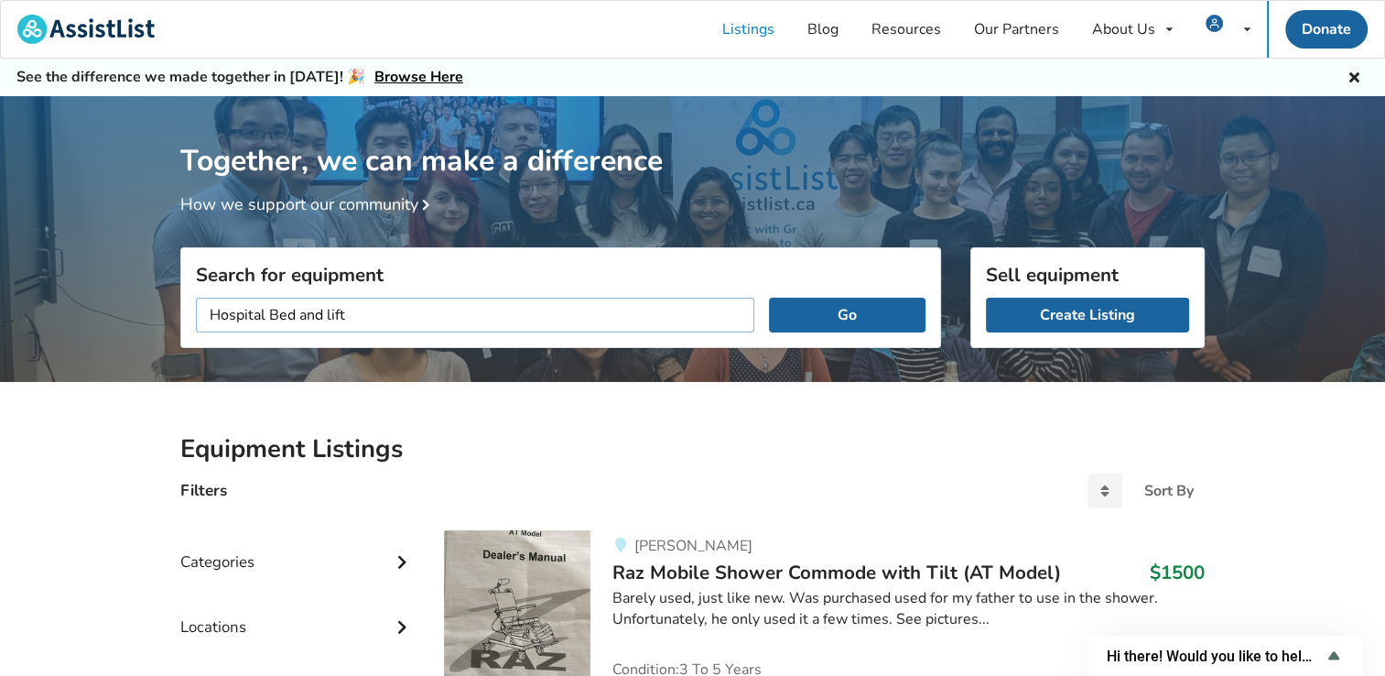
click at [447, 309] on input "Hospital Bed and lift" at bounding box center [475, 314] width 558 height 35
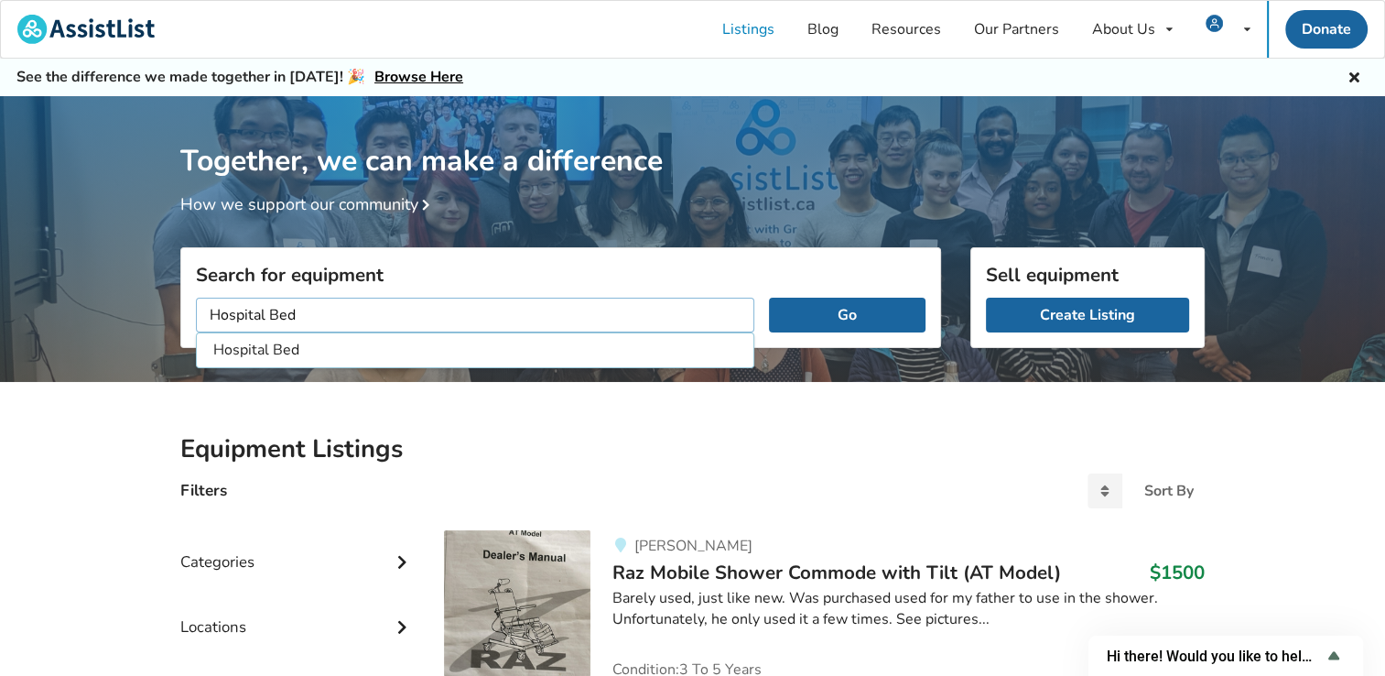
type input "Hospital Bed"
click at [683, 297] on button "Go" at bounding box center [847, 314] width 157 height 35
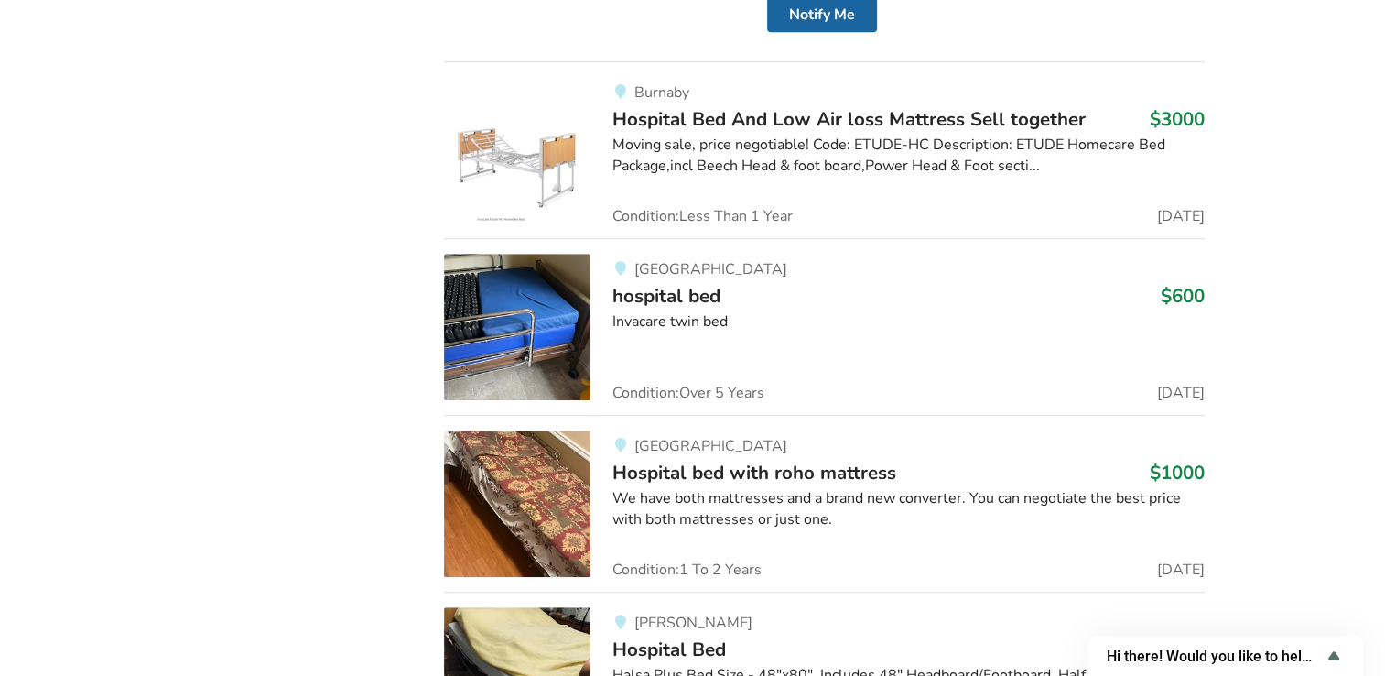
scroll to position [1210, 0]
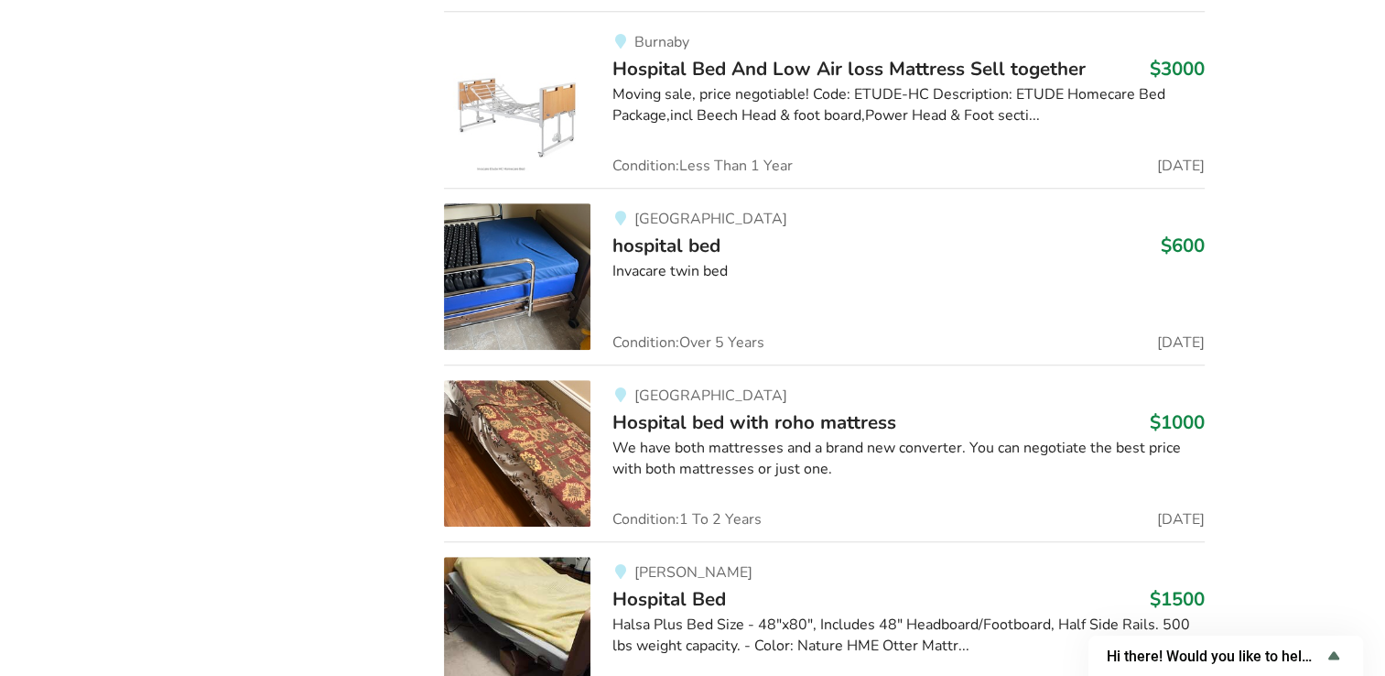
click at [541, 445] on img at bounding box center [517, 453] width 146 height 146
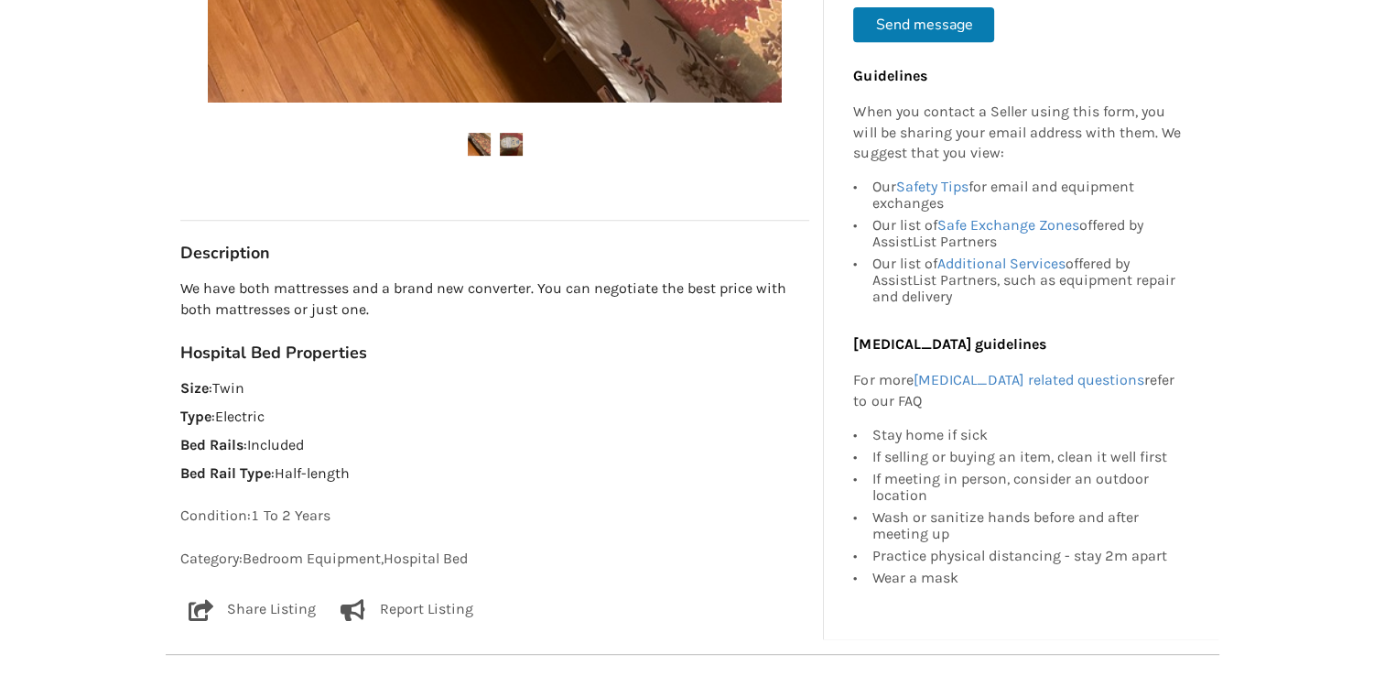
scroll to position [829, 0]
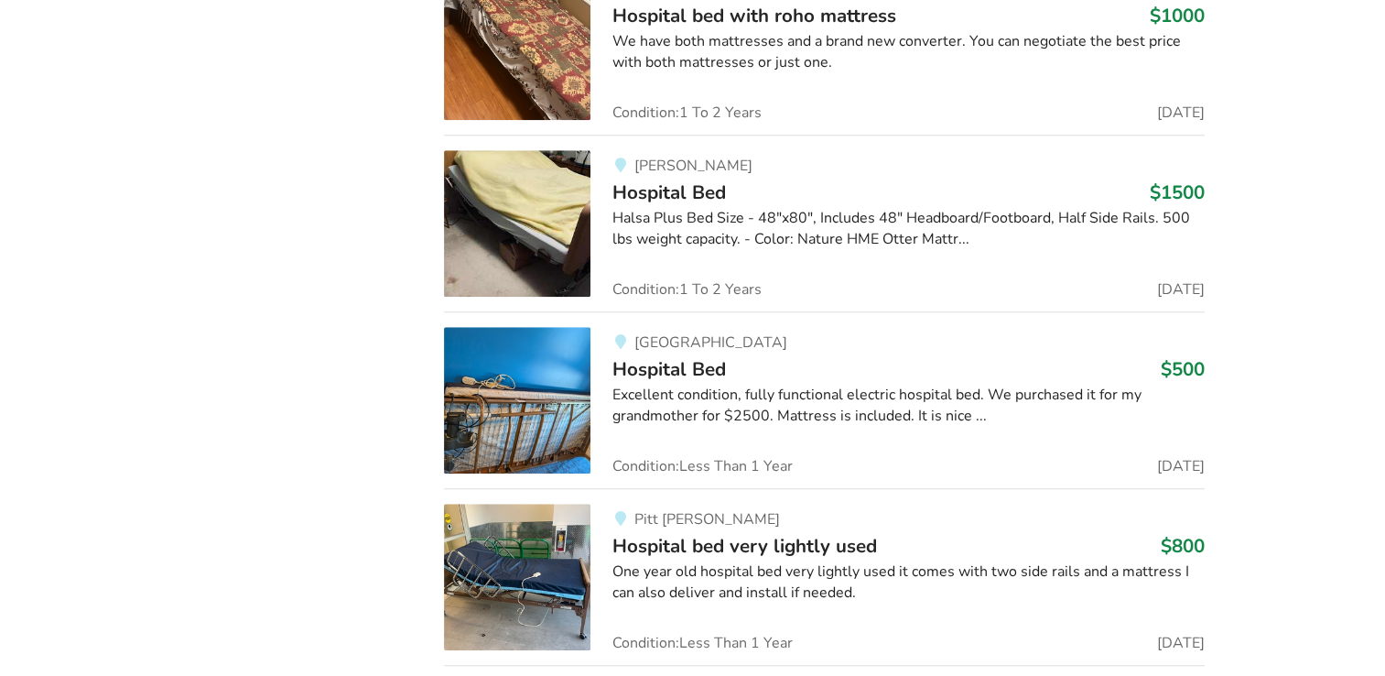
scroll to position [1626, 0]
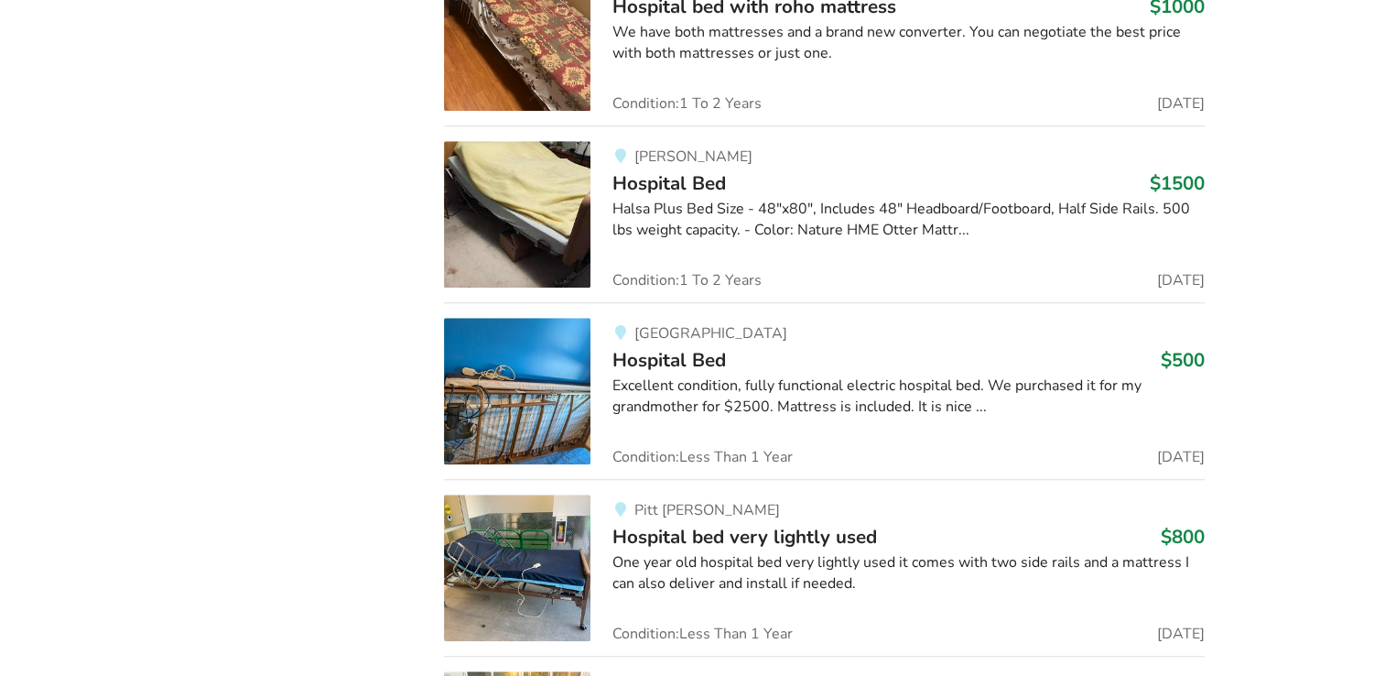
click at [550, 197] on img at bounding box center [517, 214] width 146 height 146
